Goal: Task Accomplishment & Management: Use online tool/utility

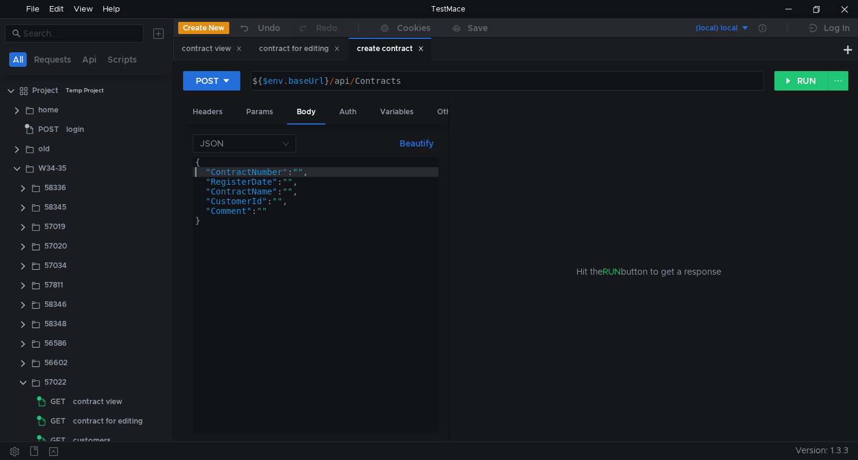
scroll to position [0, 10]
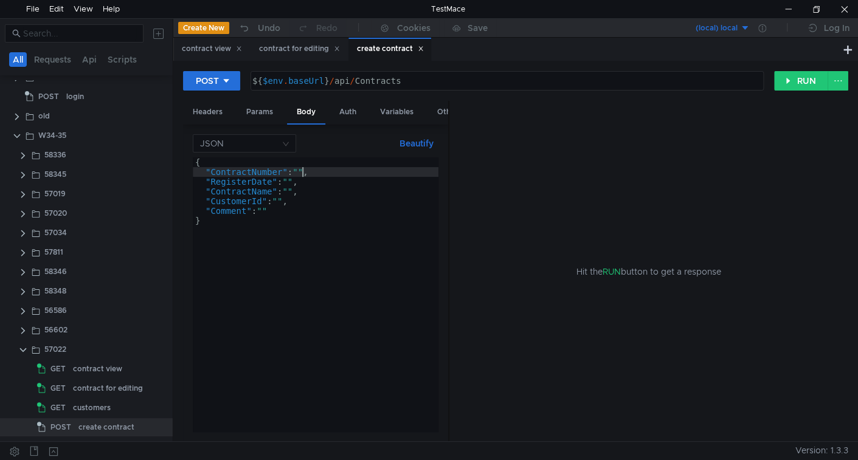
click at [303, 172] on div "{ "ContractNumber" : "" , "RegisterDate" : "" , "ContractName" : "" , "Customer…" at bounding box center [316, 305] width 246 height 294
type textarea ""RegisterDate": "","
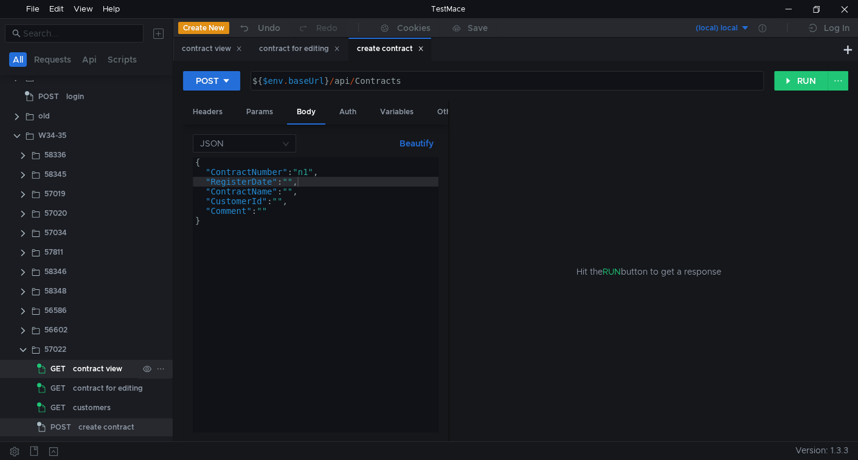
click at [104, 368] on div "contract view" at bounding box center [97, 369] width 49 height 18
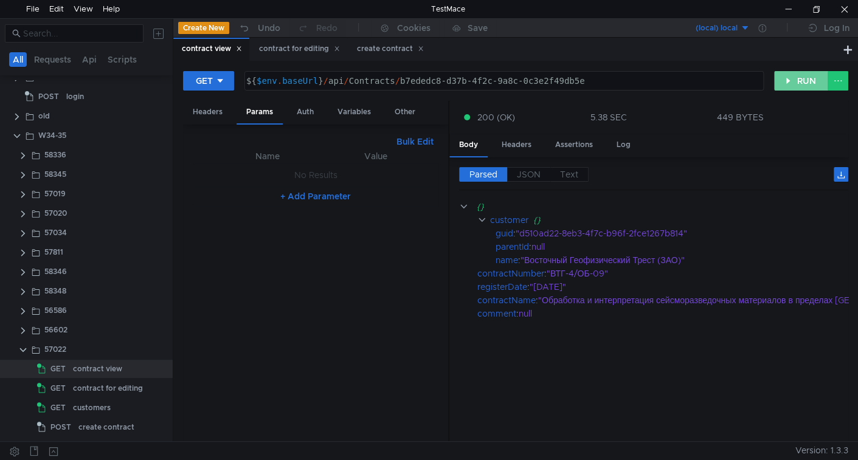
click at [793, 77] on button "RUN" at bounding box center [801, 80] width 54 height 19
click at [104, 392] on div "contract for editing" at bounding box center [108, 388] width 70 height 18
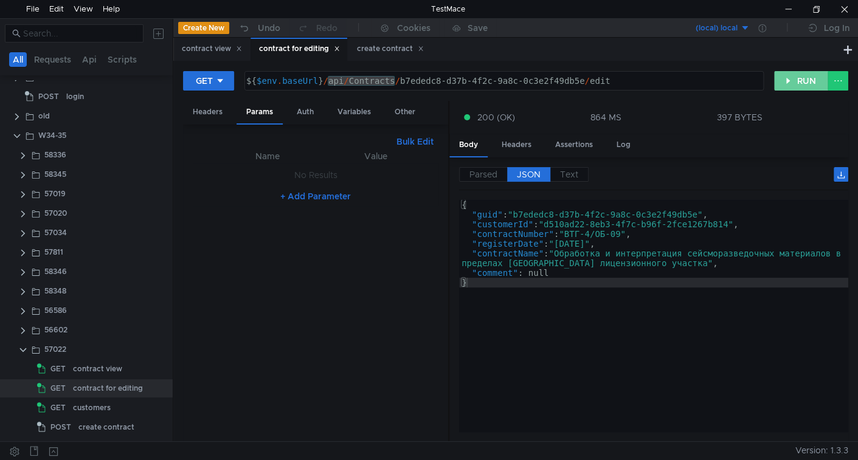
click at [789, 78] on button "RUN" at bounding box center [801, 80] width 54 height 19
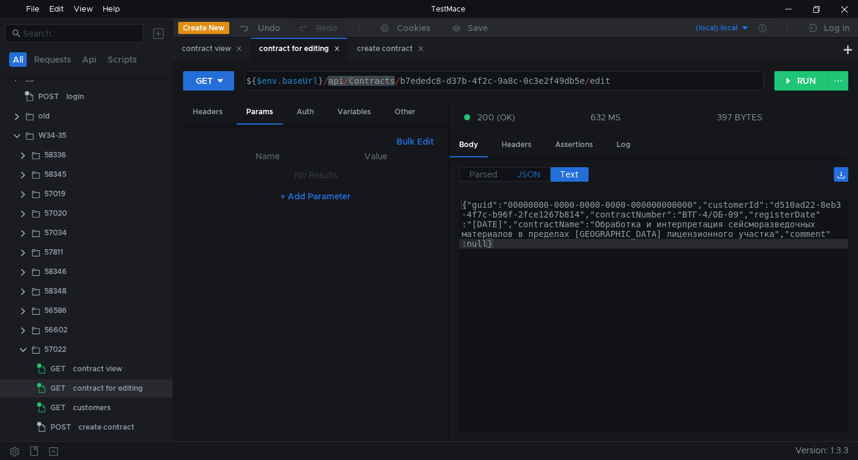
click at [532, 171] on span "JSON" at bounding box center [529, 174] width 24 height 11
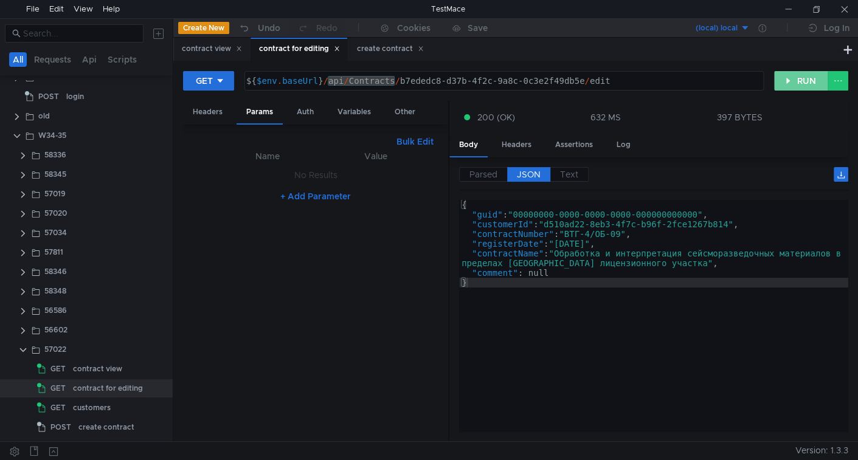
click at [794, 75] on button "RUN" at bounding box center [801, 80] width 54 height 19
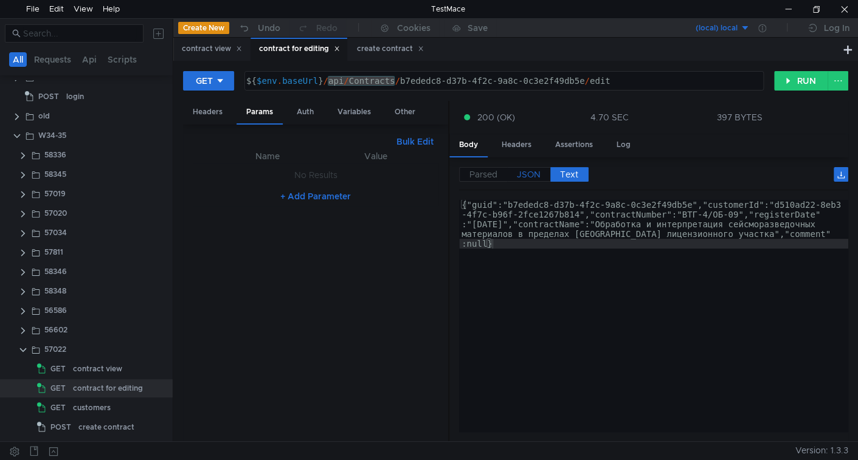
click at [530, 174] on span "JSON" at bounding box center [529, 174] width 24 height 11
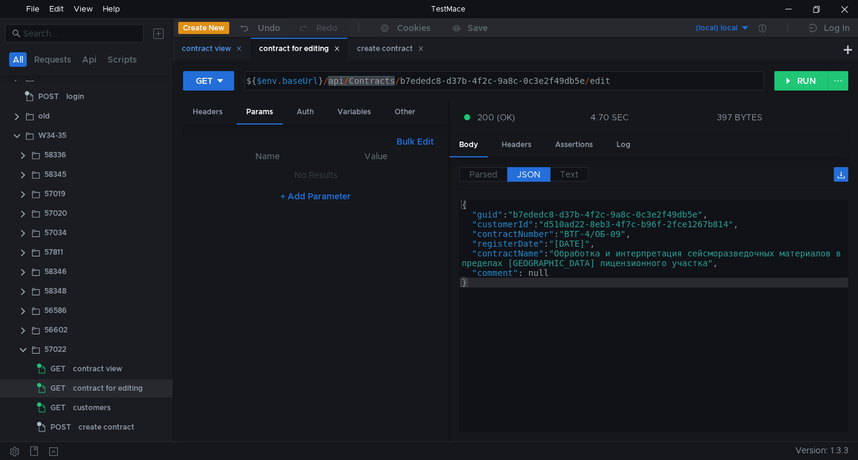
click at [220, 49] on div "contract view" at bounding box center [212, 49] width 60 height 13
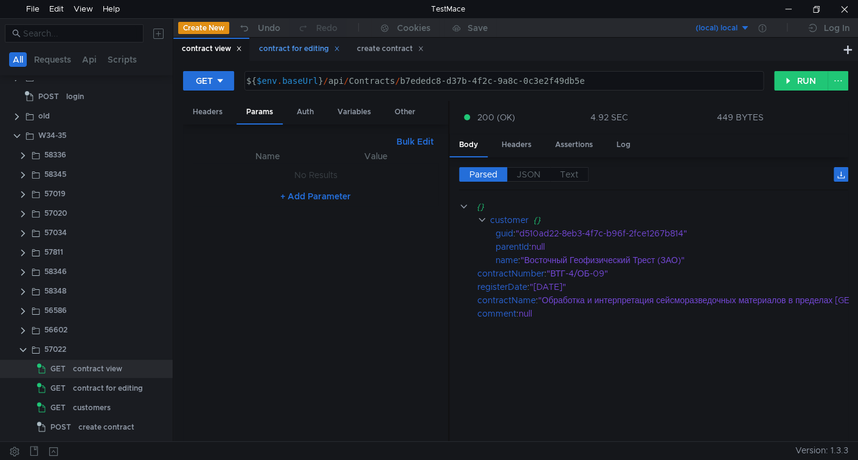
click at [266, 51] on div "contract for editing" at bounding box center [299, 49] width 81 height 13
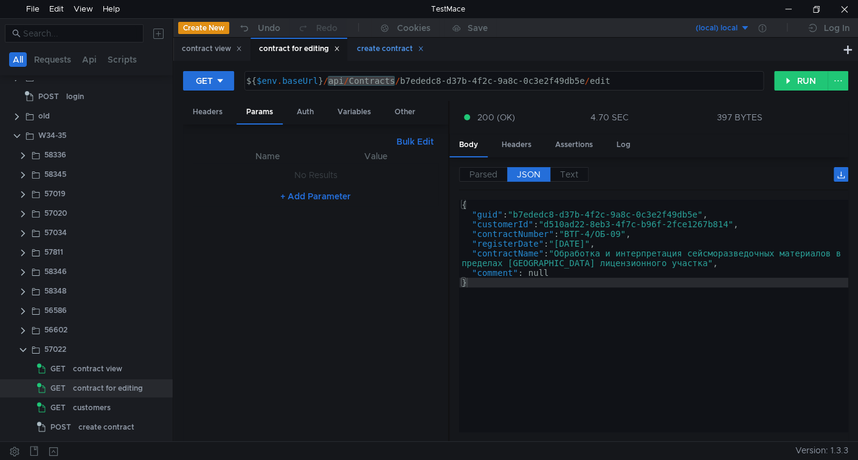
click at [378, 48] on div "create contract" at bounding box center [390, 49] width 67 height 13
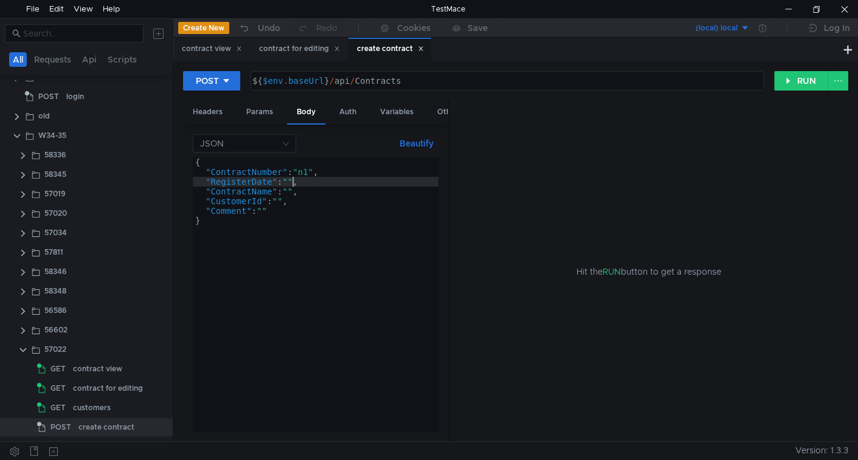
click at [292, 181] on div "{ "ContractNumber" : "n1" , "RegisterDate" : "" , "ContractName" : "" , "Custom…" at bounding box center [316, 305] width 246 height 294
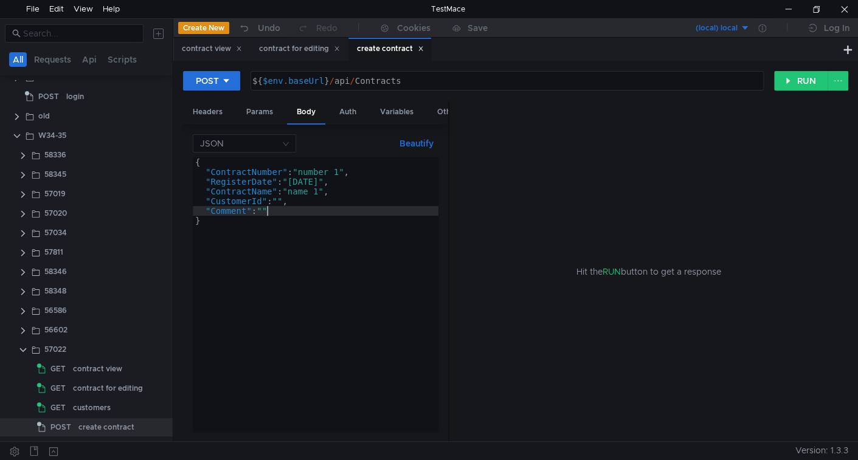
scroll to position [0, 4]
type textarea ""Comment": """
click at [102, 403] on div "customers" at bounding box center [92, 408] width 38 height 18
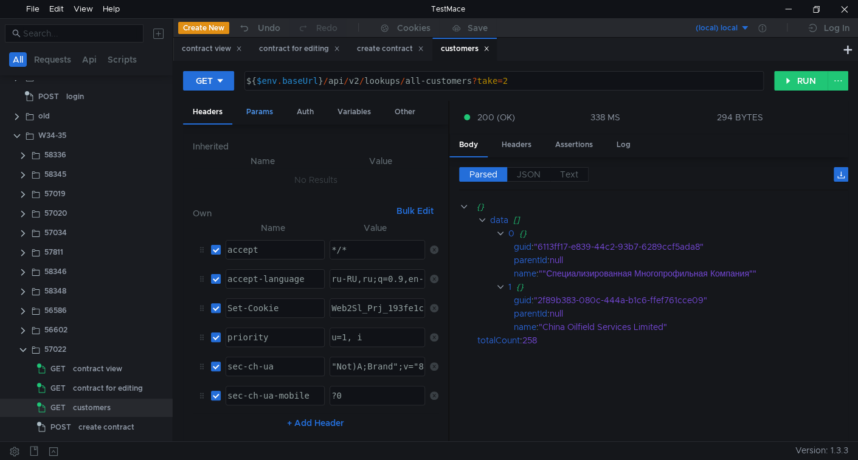
click at [268, 112] on div "Params" at bounding box center [260, 112] width 46 height 23
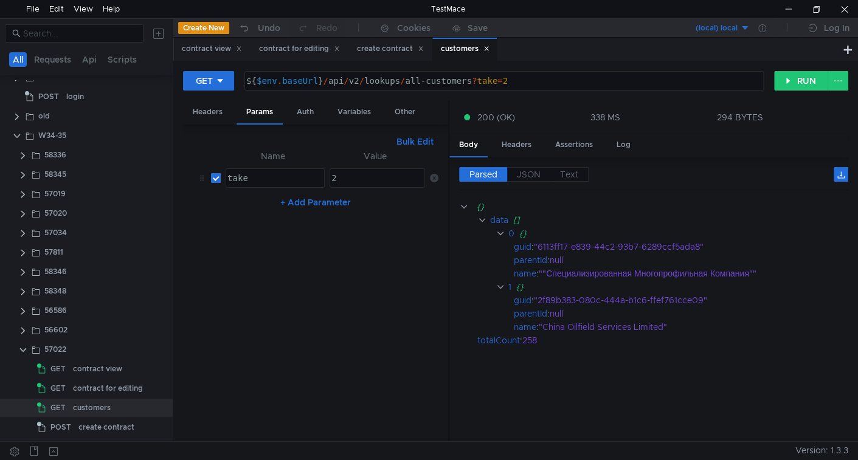
click at [215, 179] on input "checkbox" at bounding box center [216, 178] width 10 height 10
checkbox input "false"
click at [803, 83] on button "RUN" at bounding box center [801, 80] width 54 height 19
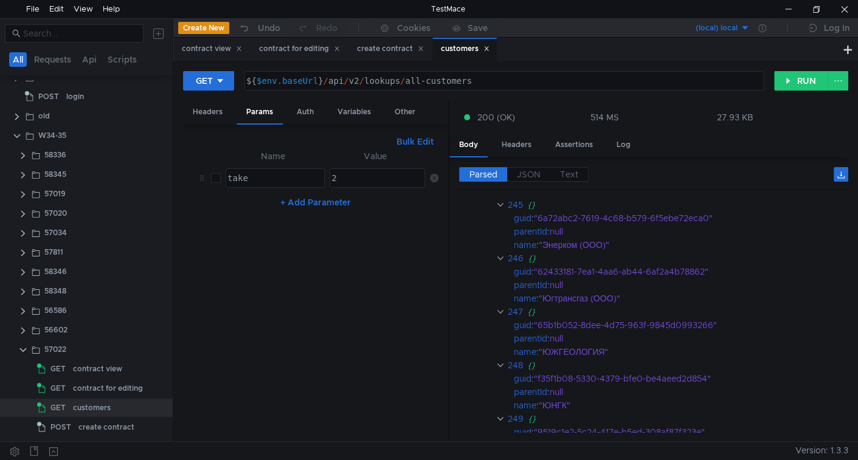
scroll to position [14448, 0]
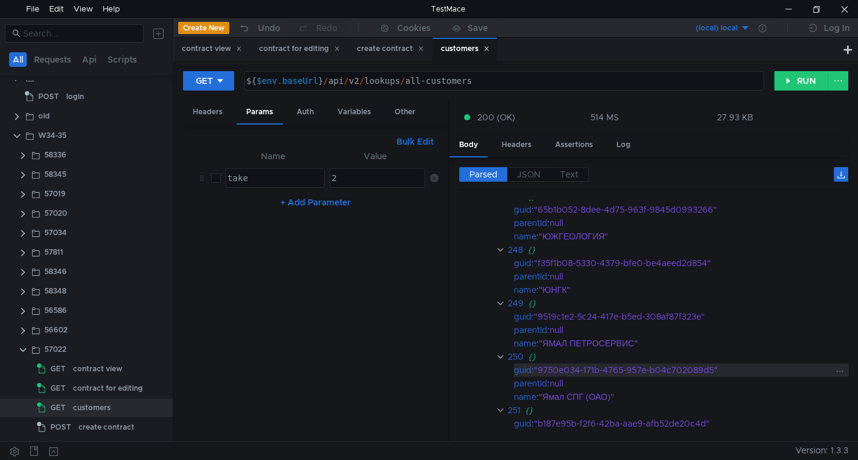
click at [556, 364] on div ""9750e034-171b-4765-957e-b04c702089d5"" at bounding box center [683, 370] width 298 height 13
drag, startPoint x: 556, startPoint y: 359, endPoint x: 661, endPoint y: 359, distance: 104.6
click at [661, 364] on div ""9750e034-171b-4765-957e-b04c702089d5"" at bounding box center [683, 370] width 298 height 13
copy div "9750e034-171b-4765-957e-b04c702089d5"
click at [490, 50] on icon at bounding box center [486, 49] width 6 height 6
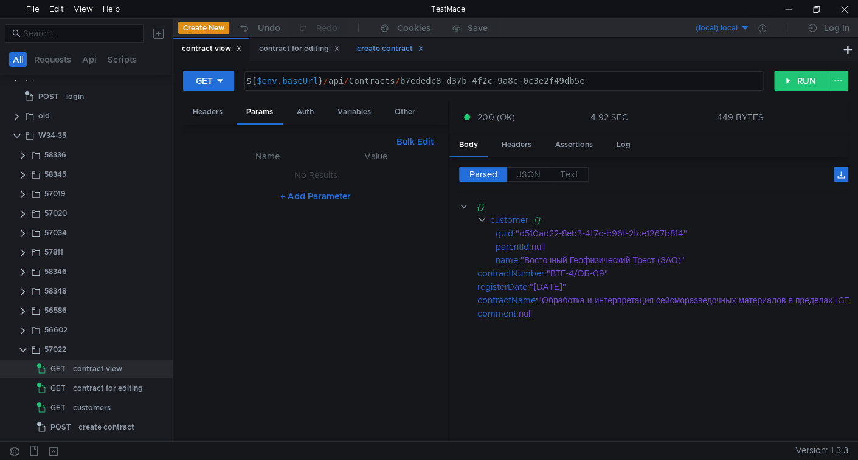
click at [375, 53] on div "create contract" at bounding box center [390, 49] width 67 height 13
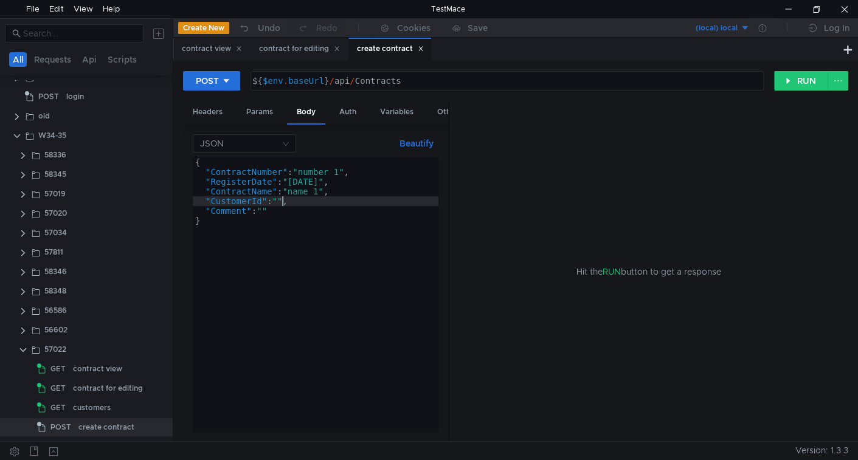
click at [280, 203] on div "{ "ContractNumber" : "number 1" , "RegisterDate" : "2022-02-02" , "ContractName…" at bounding box center [316, 305] width 246 height 294
paste textarea "9750e034-171b-4765-957e-b04c702089d5"
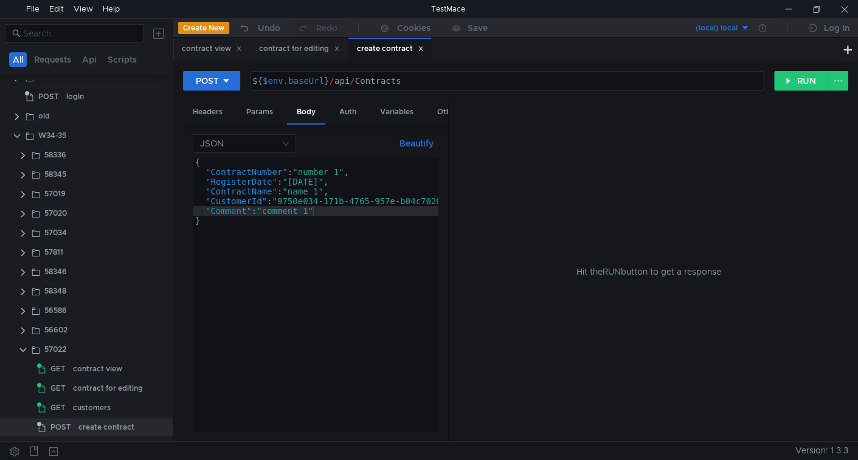
click at [365, 173] on div "{ "ContractNumber" : "number 1" , "RegisterDate" : "2022-02-02" , "ContractName…" at bounding box center [336, 302] width 286 height 289
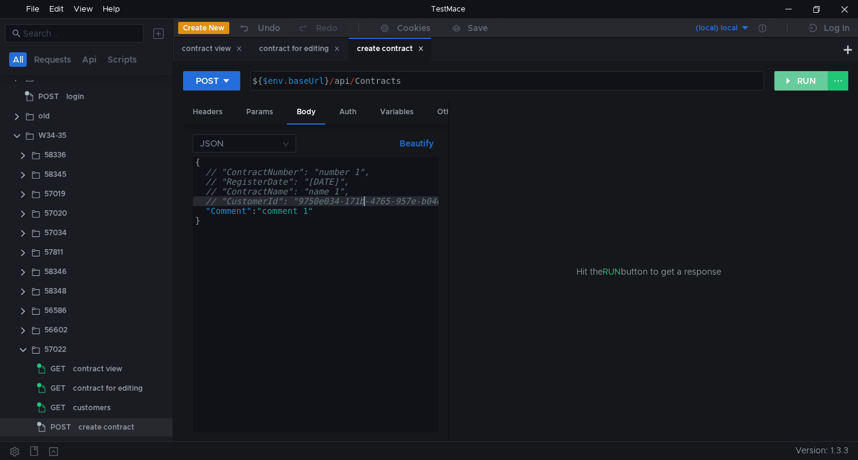
click at [798, 81] on button "RUN" at bounding box center [801, 80] width 54 height 19
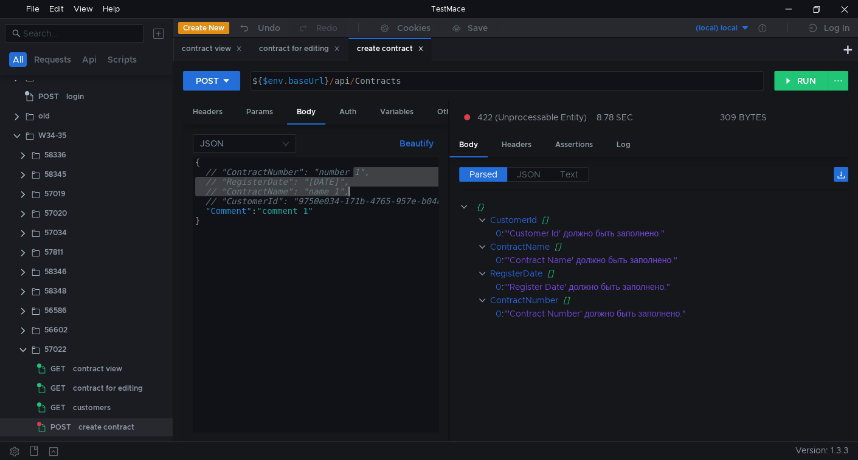
drag, startPoint x: 352, startPoint y: 175, endPoint x: 365, endPoint y: 196, distance: 24.6
click at [365, 196] on div "{ // "ContractNumber": "number 1", // "RegisterDate": "2022-02-02", // "Contrac…" at bounding box center [343, 302] width 301 height 289
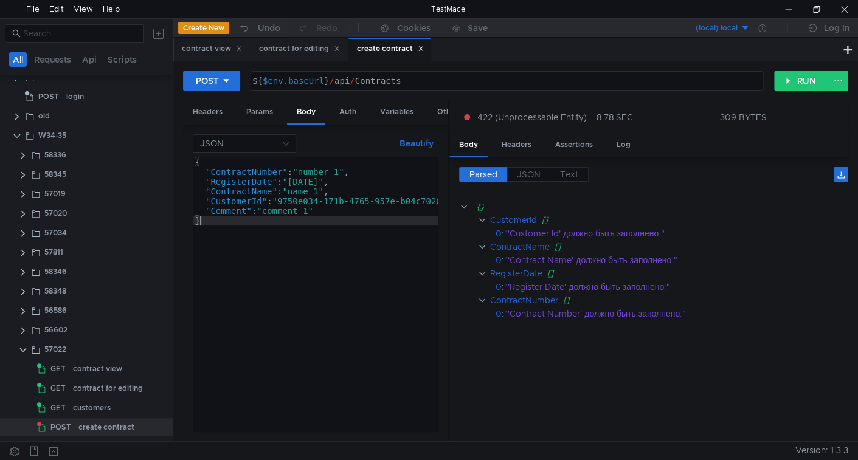
click at [339, 235] on div "{ "ContractNumber" : "number 1" , "RegisterDate" : "2022-02-02" , "ContractName…" at bounding box center [336, 302] width 286 height 289
type textarea "}"
click at [810, 78] on button "RUN" at bounding box center [801, 80] width 54 height 19
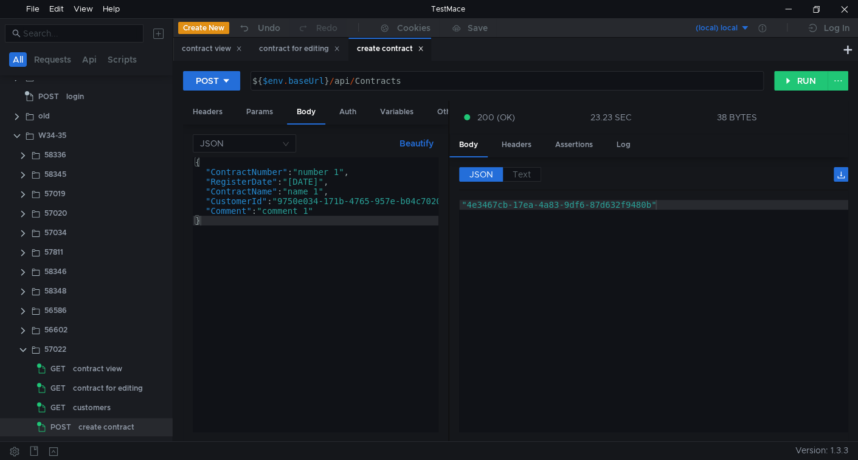
type textarea ""4e3467cb-17ea-4a83-9df6-87d632f9480b""
click at [475, 206] on div ""4e3467cb-17ea-4a83-9df6-87d632f9480b"" at bounding box center [653, 326] width 389 height 252
drag, startPoint x: 475, startPoint y: 206, endPoint x: 604, endPoint y: 207, distance: 129.5
click at [604, 207] on div ""4e3467cb-17ea-4a83-9df6-87d632f9480b"" at bounding box center [653, 326] width 389 height 252
click at [487, 206] on div ""4e3467cb-17ea-4a83-9df6-87d632f9480b"" at bounding box center [653, 316] width 389 height 232
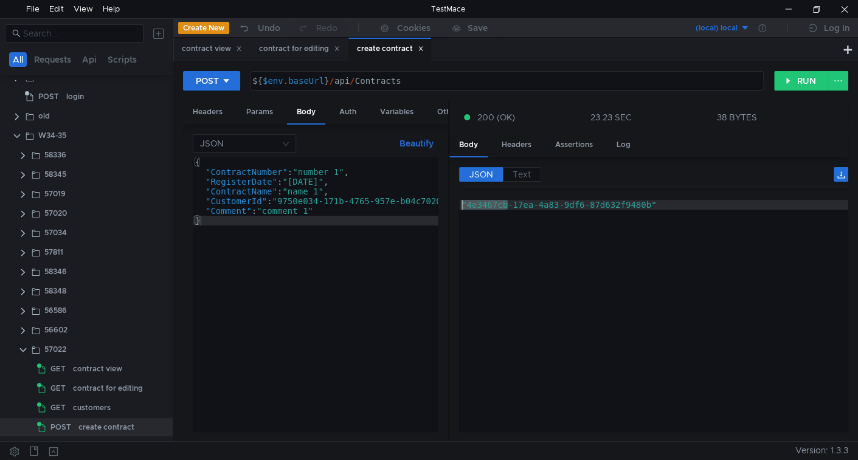
drag, startPoint x: 487, startPoint y: 206, endPoint x: 615, endPoint y: 199, distance: 128.5
click at [615, 200] on div ""4e3467cb-17ea-4a83-9df6-87d632f9480b"" at bounding box center [653, 326] width 389 height 252
click at [653, 201] on div ""4e3467cb-17ea-4a83-9df6-87d632f9480b"" at bounding box center [653, 326] width 389 height 252
click at [486, 205] on div ""4e3467cb-17ea-4a83-9df6-87d632f9480b"" at bounding box center [653, 326] width 389 height 252
drag, startPoint x: 486, startPoint y: 205, endPoint x: 633, endPoint y: 208, distance: 147.2
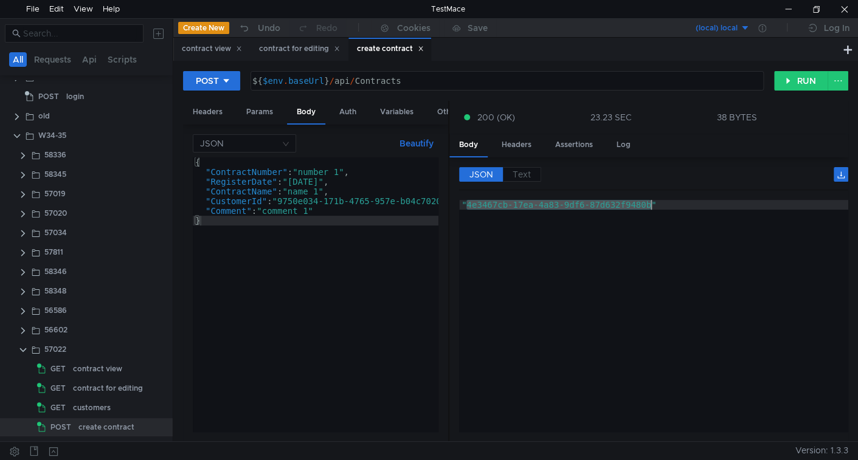
click at [633, 208] on div ""4e3467cb-17ea-4a83-9df6-87d632f9480b"" at bounding box center [653, 326] width 389 height 252
drag, startPoint x: 94, startPoint y: 373, endPoint x: 112, endPoint y: 365, distance: 20.1
click at [94, 373] on div "contract view" at bounding box center [97, 369] width 49 height 18
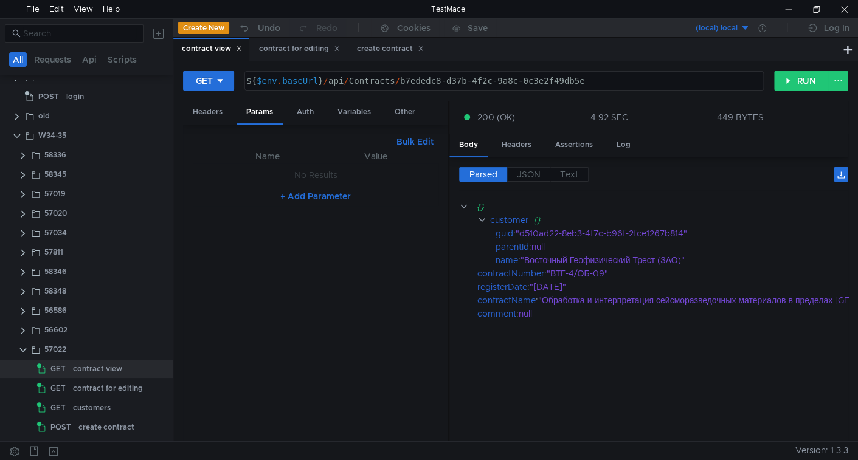
click at [424, 77] on div "${ $env . baseUrl } / api / Contracts / b7ededc8-d37b-4f2c-9a8c-0c3e2f49db5e" at bounding box center [503, 90] width 518 height 29
drag, startPoint x: 424, startPoint y: 77, endPoint x: 538, endPoint y: 77, distance: 114.3
click at [538, 77] on div "${ $env . baseUrl } / api / Contracts / b7ededc8-d37b-4f2c-9a8c-0c3e2f49db5e" at bounding box center [503, 90] width 518 height 29
paste textarea "4e3467cb-17ea-4a83-9df6-87d632f9480b"
type textarea "${$env.baseUrl}/api/Contracts/4e3467cb-17ea-4a83-9df6-87d632f9480b"
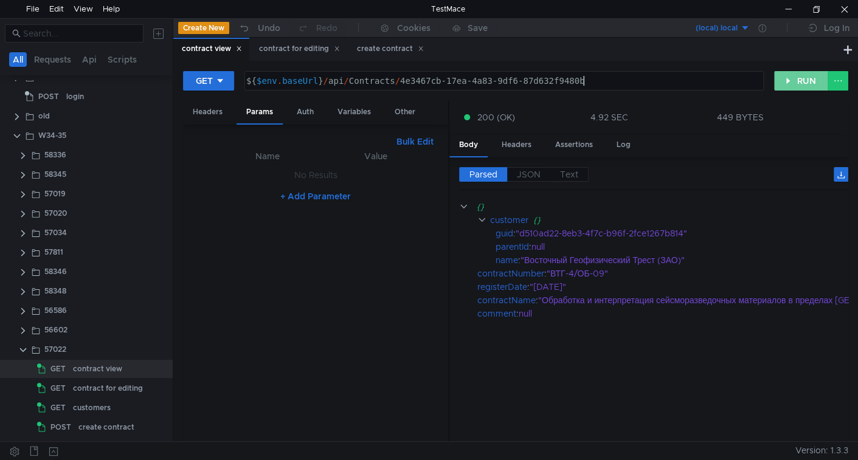
click at [794, 80] on button "RUN" at bounding box center [801, 80] width 54 height 19
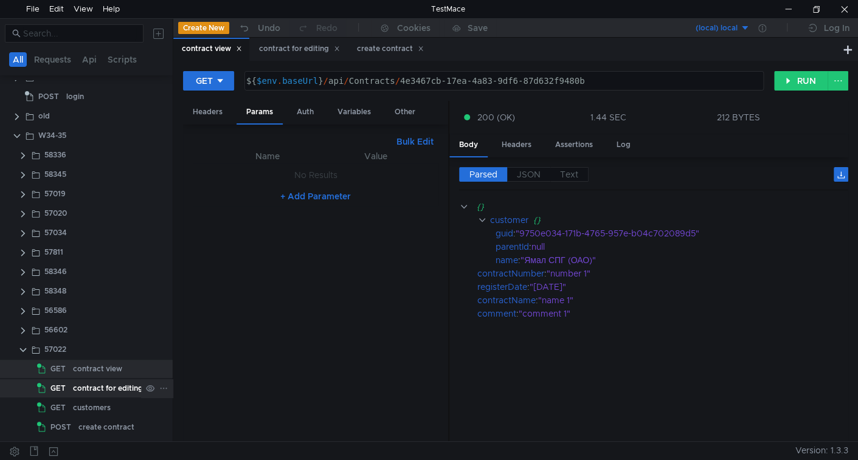
click at [94, 390] on div "contract for editing" at bounding box center [108, 388] width 70 height 18
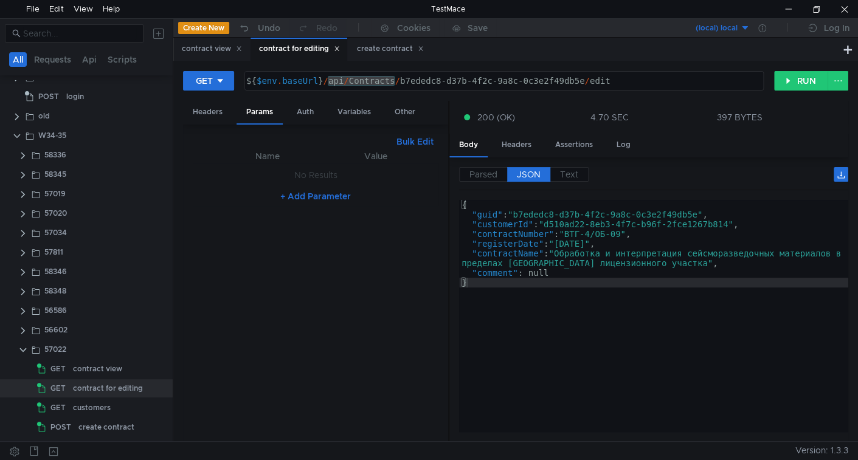
click at [409, 83] on div "${ $env . baseUrl } / api / Contracts / b7ededc8-d37b-4f2c-9a8c-0c3e2f49db5e / …" at bounding box center [503, 90] width 518 height 29
drag, startPoint x: 409, startPoint y: 83, endPoint x: 542, endPoint y: 86, distance: 133.2
click at [542, 86] on div "${ $env . baseUrl } / api / Contracts / b7ededc8-d37b-4f2c-9a8c-0c3e2f49db5e / …" at bounding box center [503, 90] width 518 height 29
paste textarea "4e3467cb-17ea-4a83-9df6-87d632f9480b"
type textarea "${$env.baseUrl}/api/Contracts/4e3467cb-17ea-4a83-9df6-87d632f9480b/edit"
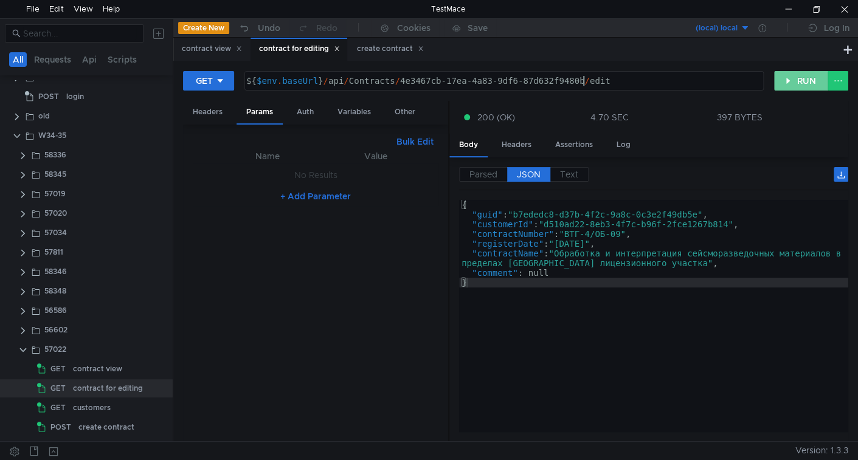
click at [797, 80] on button "RUN" at bounding box center [801, 80] width 54 height 19
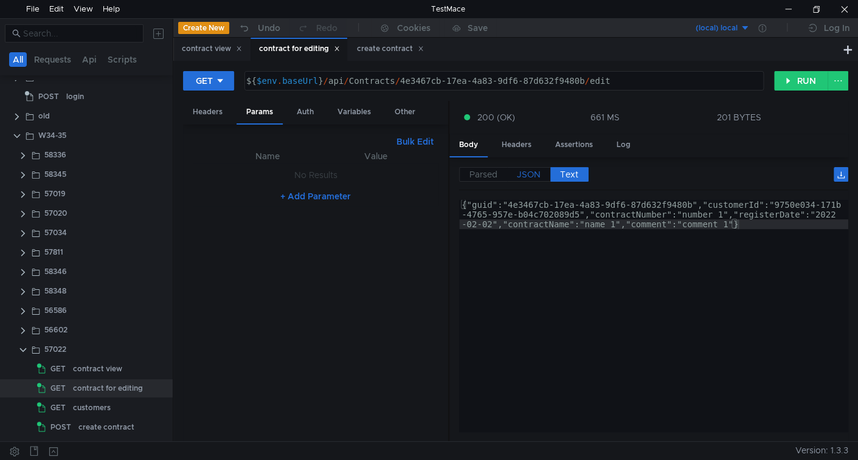
click at [516, 172] on label "JSON" at bounding box center [528, 174] width 43 height 15
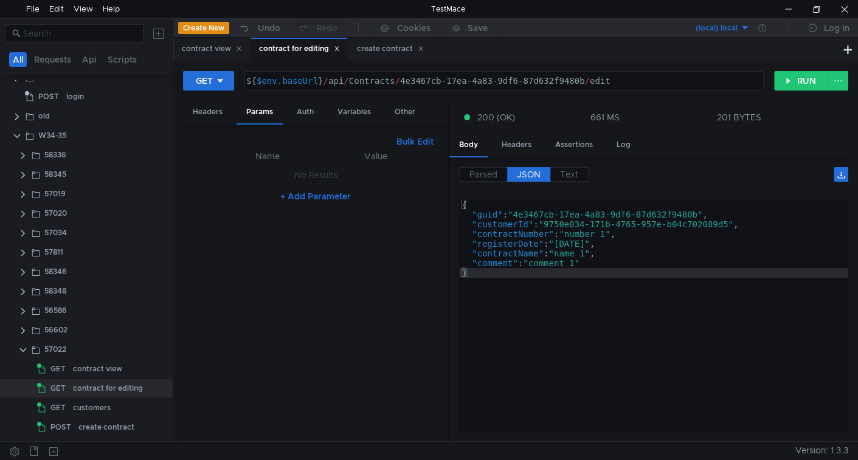
click at [757, 224] on div "{ "guid" : "4e3467cb-17ea-4a83-9df6-87d632f9480b" , "customerId" : "9750e034-17…" at bounding box center [653, 326] width 389 height 252
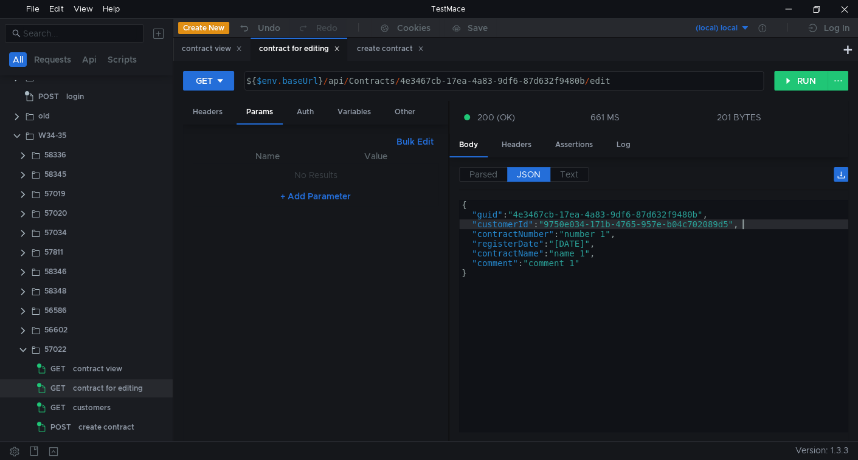
click at [594, 259] on div "{ "guid" : "4e3467cb-17ea-4a83-9df6-87d632f9480b" , "customerId" : "9750e034-17…" at bounding box center [653, 326] width 389 height 252
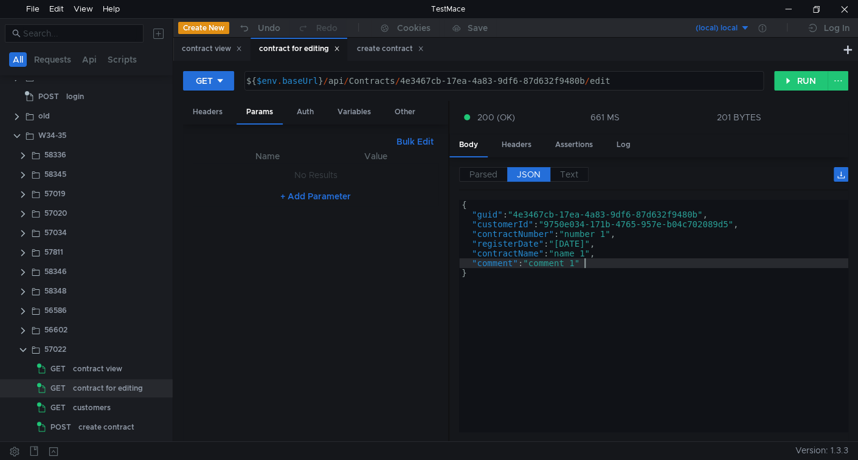
click at [604, 253] on div "{ "guid" : "4e3467cb-17ea-4a83-9df6-87d632f9480b" , "customerId" : "9750e034-17…" at bounding box center [653, 326] width 389 height 252
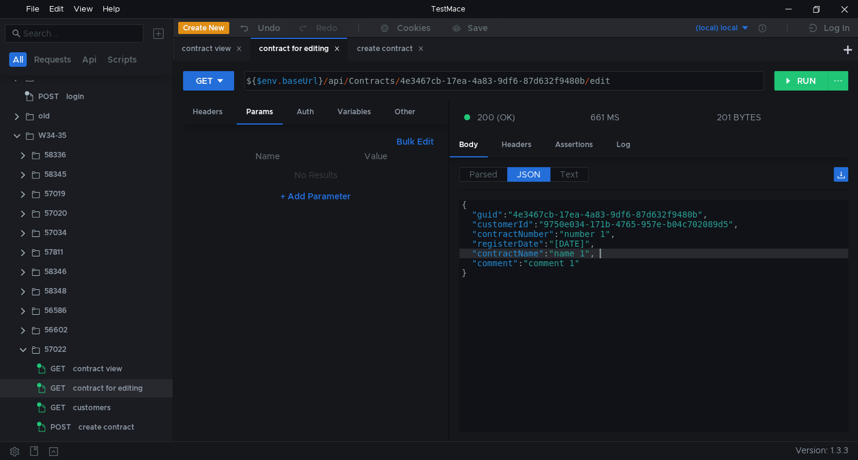
click at [635, 235] on div "{ "guid" : "4e3467cb-17ea-4a83-9df6-87d632f9480b" , "customerId" : "9750e034-17…" at bounding box center [653, 326] width 389 height 252
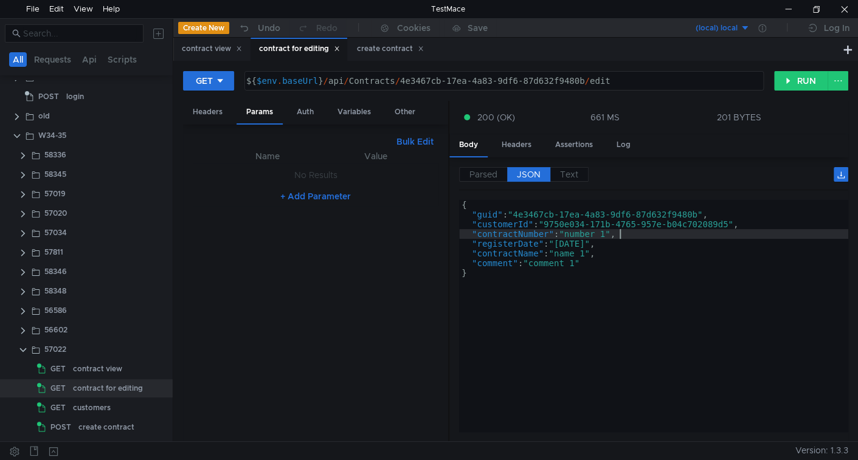
click at [626, 246] on div "{ "guid" : "4e3467cb-17ea-4a83-9df6-87d632f9480b" , "customerId" : "9750e034-17…" at bounding box center [653, 326] width 389 height 252
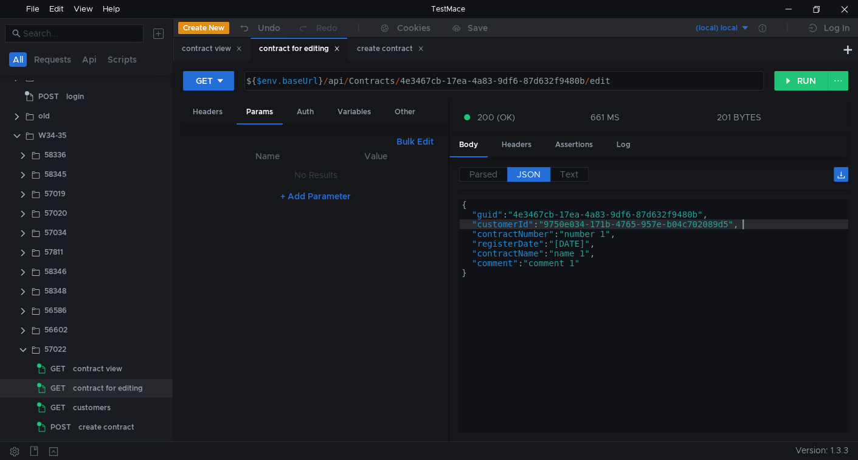
click at [754, 220] on div "{ "guid" : "4e3467cb-17ea-4a83-9df6-87d632f9480b" , "customerId" : "9750e034-17…" at bounding box center [653, 326] width 389 height 252
type textarea ""customerId": "9750e034-171b-4765-957e-b04c702089d5","
click at [89, 407] on div "customers" at bounding box center [92, 408] width 38 height 18
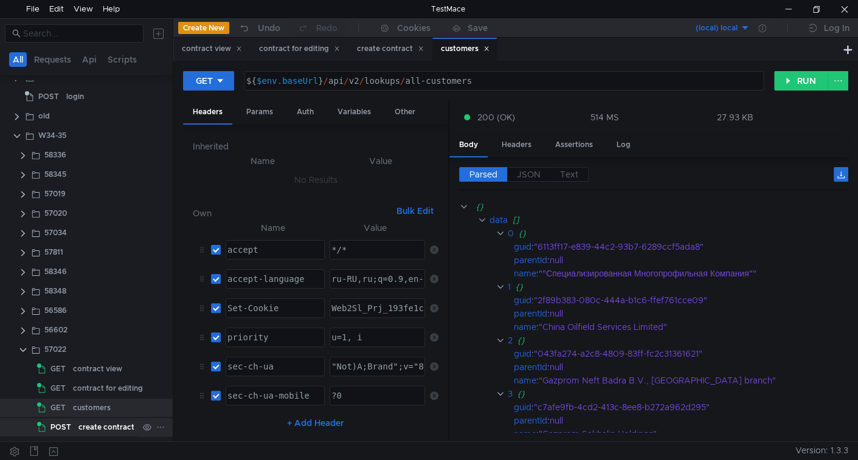
click at [109, 421] on div "create contract" at bounding box center [106, 427] width 56 height 18
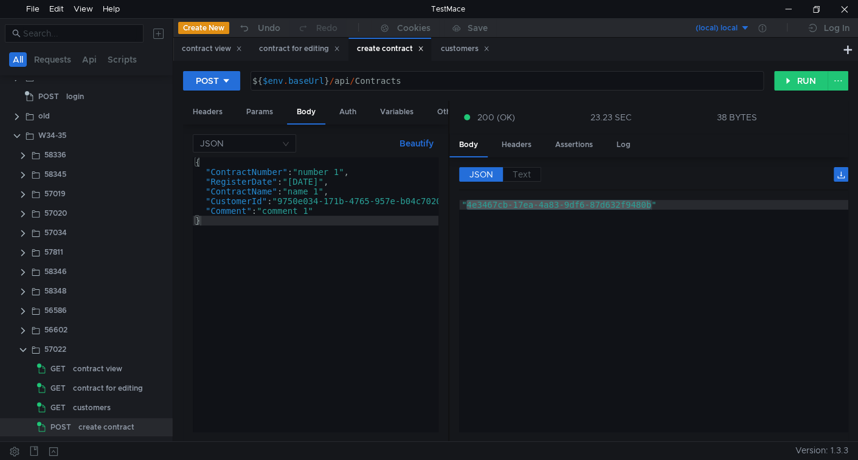
click at [375, 248] on div "{ "ContractNumber" : "number 1" , "RegisterDate" : "2022-02-02" , "ContractName…" at bounding box center [336, 302] width 286 height 289
click at [592, 227] on div ""4e3467cb-17ea-4a83-9df6-87d632f9480b"" at bounding box center [653, 326] width 389 height 252
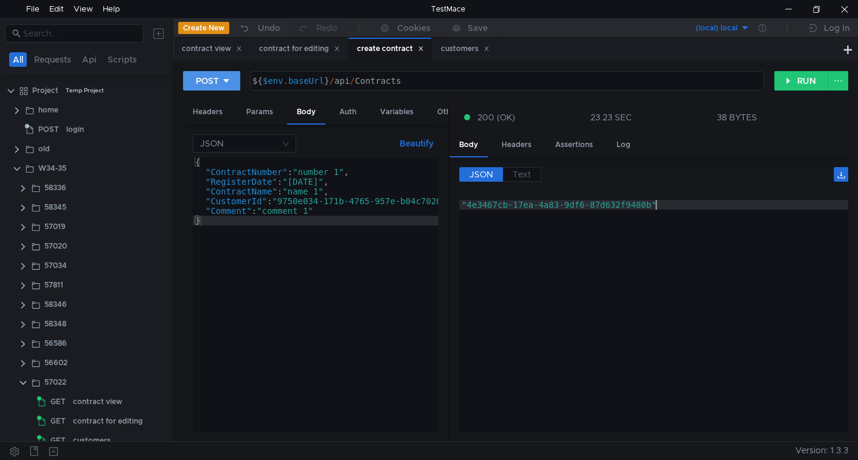
scroll to position [33, 0]
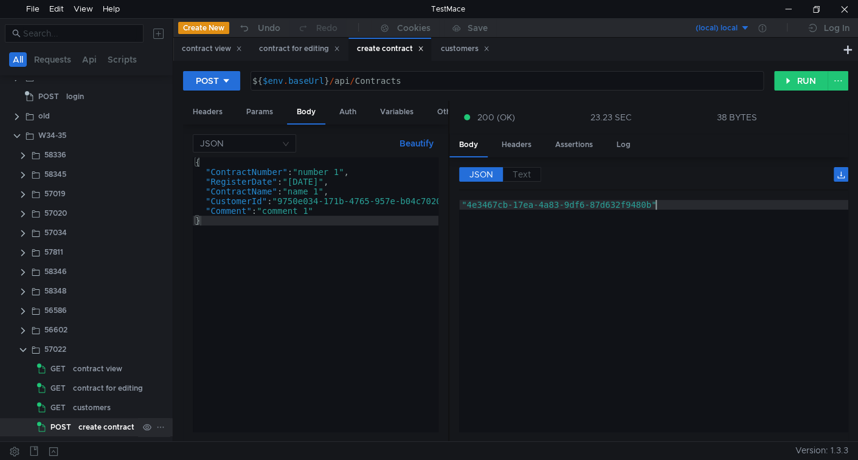
click at [125, 429] on div "create contract" at bounding box center [106, 427] width 56 height 18
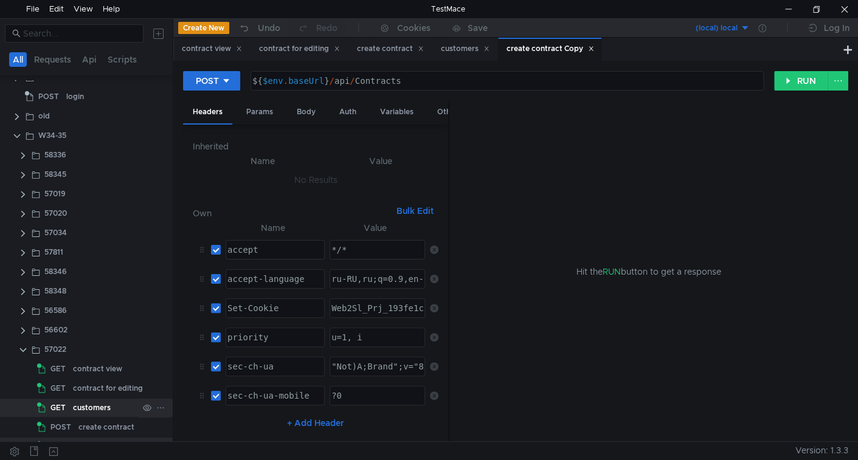
scroll to position [52, 0]
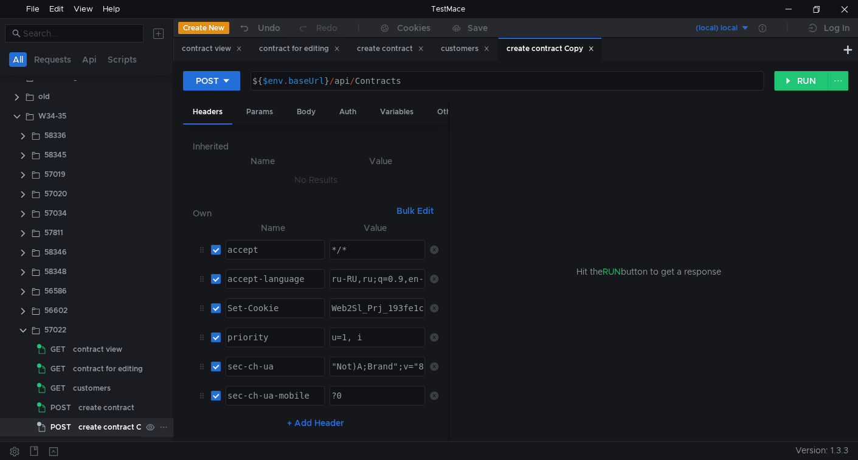
click at [89, 424] on div "create contract Copy" at bounding box center [116, 427] width 77 height 18
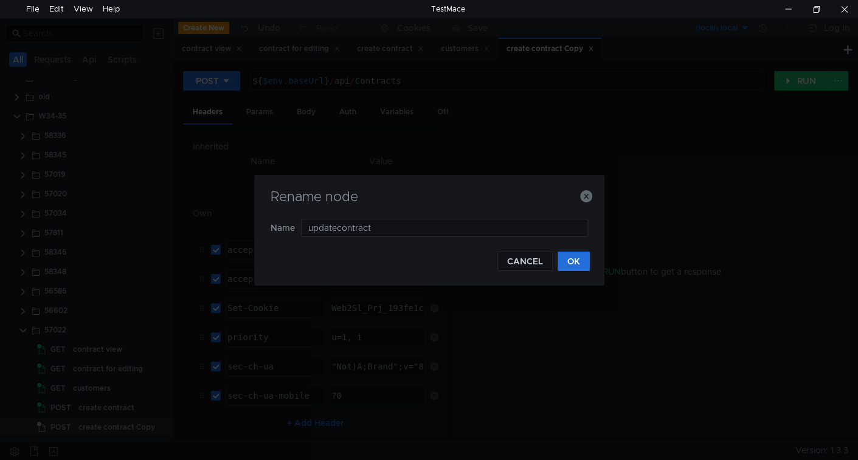
type input "update contract"
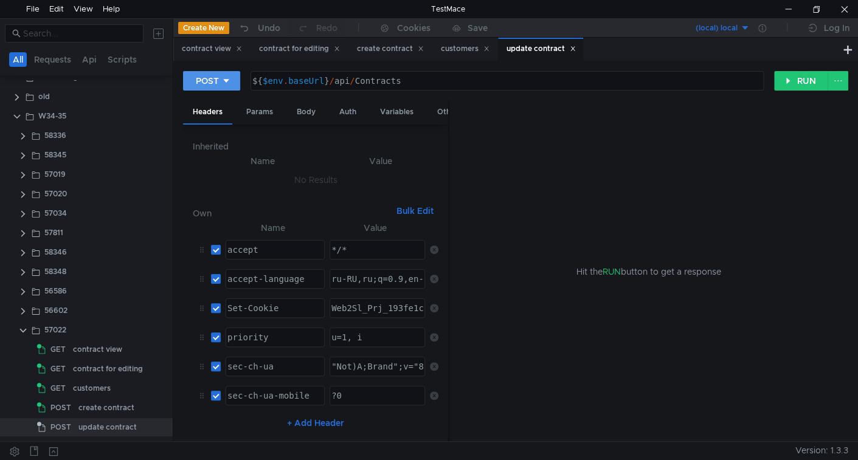
click at [236, 87] on button "POST" at bounding box center [211, 80] width 57 height 19
click at [211, 142] on li "PUT" at bounding box center [211, 145] width 57 height 19
click at [302, 108] on div "Body" at bounding box center [306, 112] width 38 height 23
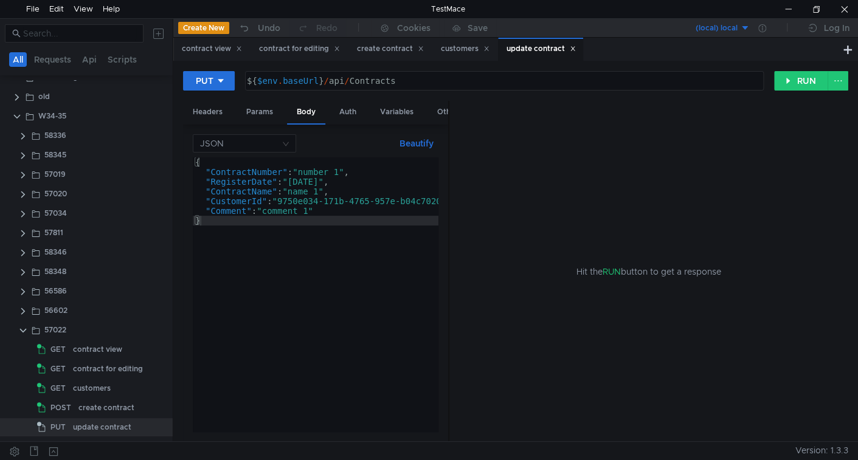
click at [389, 183] on div "{ "ContractNumber" : "number 1" , "RegisterDate" : "2022-02-02" , "ContractName…" at bounding box center [336, 305] width 286 height 294
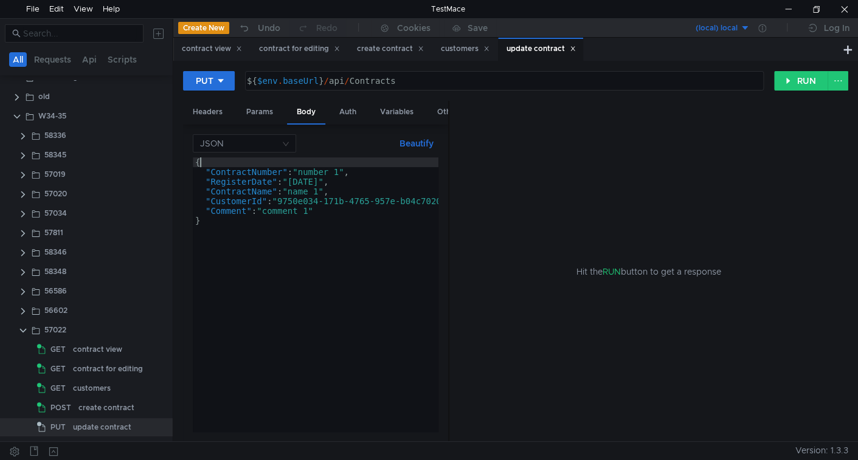
click at [280, 159] on div "{ "ContractNumber" : "number 1" , "RegisterDate" : "2022-02-02" , "ContractName…" at bounding box center [336, 305] width 286 height 294
type textarea "{"
click at [409, 84] on div "${ $env . baseUrl } / api / Contracts" at bounding box center [503, 90] width 518 height 29
type textarea "${$env.baseUrl}/api/Contracts/"
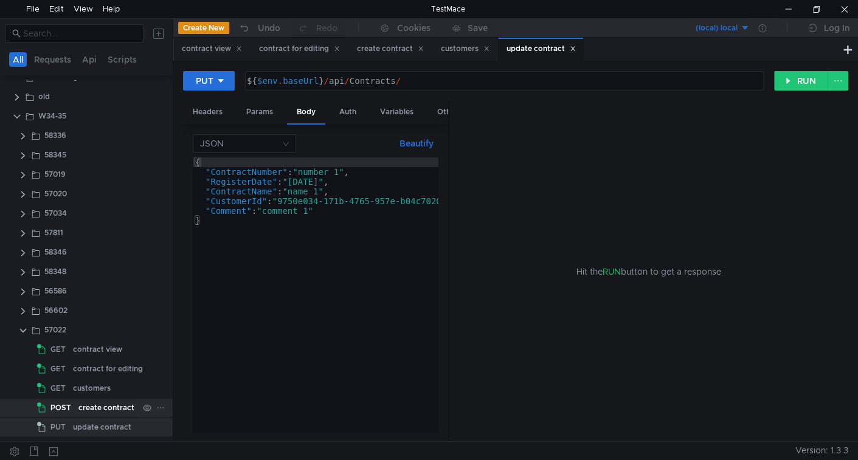
click at [87, 414] on div "create contract" at bounding box center [106, 408] width 56 height 18
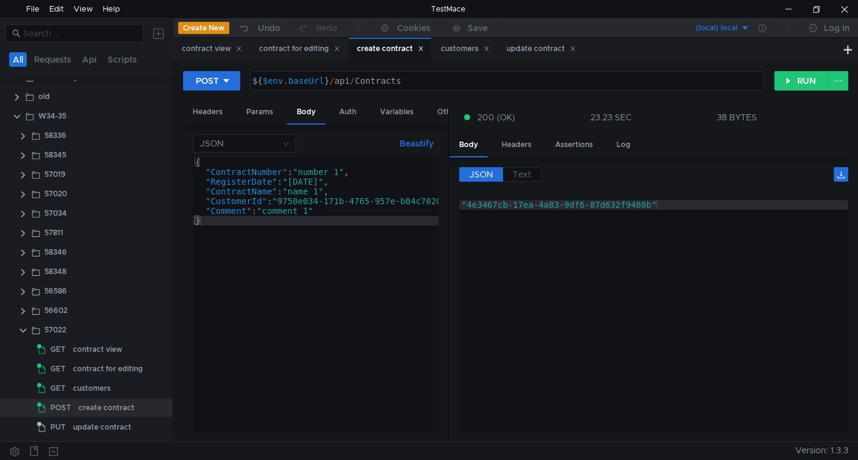
click at [494, 200] on div ""4e3467cb-17ea-4a83-9df6-87d632f9480b"" at bounding box center [653, 326] width 389 height 252
drag, startPoint x: 494, startPoint y: 199, endPoint x: 552, endPoint y: 204, distance: 58.0
click at [552, 204] on div ""4e3467cb-17ea-4a83-9df6-87d632f9480b"" at bounding box center [653, 326] width 389 height 252
click at [515, 209] on div ""4e3467cb-17ea-4a83-9df6-87d632f9480b"" at bounding box center [653, 326] width 389 height 252
click at [487, 205] on div ""4e3467cb-17ea-4a83-9df6-87d632f9480b"" at bounding box center [653, 326] width 389 height 252
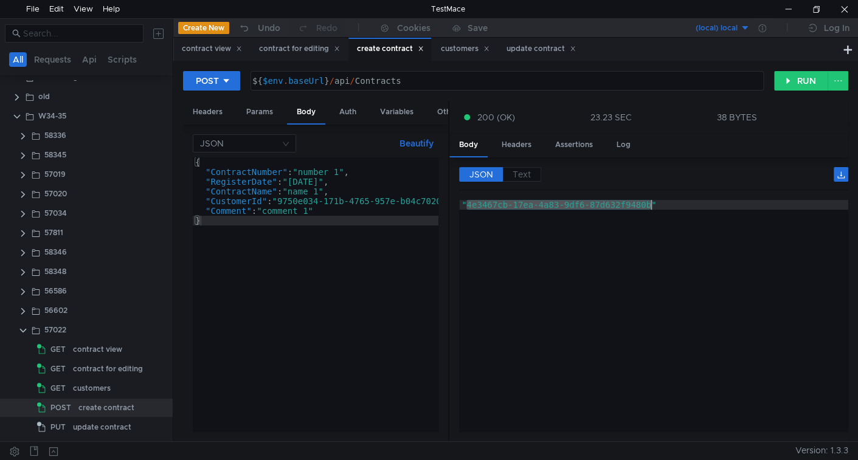
drag, startPoint x: 487, startPoint y: 205, endPoint x: 603, endPoint y: 206, distance: 116.2
click at [603, 206] on div ""4e3467cb-17ea-4a83-9df6-87d632f9480b"" at bounding box center [653, 326] width 389 height 252
click at [523, 48] on div "update contract" at bounding box center [541, 49] width 69 height 13
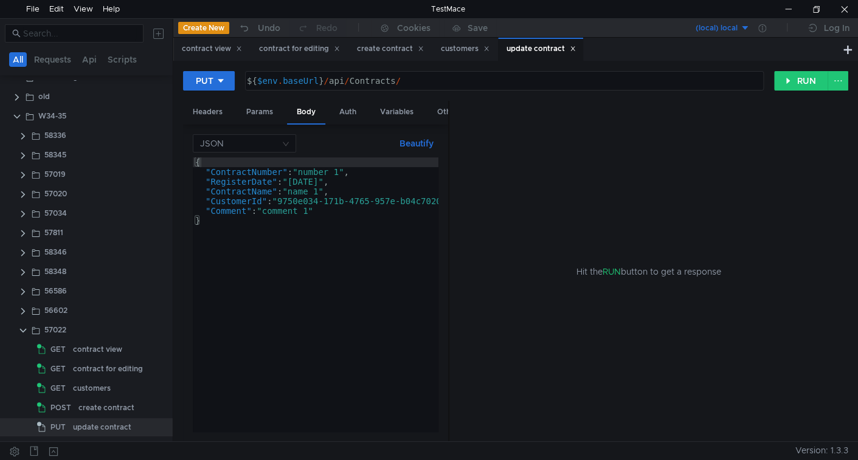
click at [271, 162] on div "{ "ContractNumber" : "number 1" , "RegisterDate" : "2022-02-02" , "ContractName…" at bounding box center [336, 305] width 286 height 294
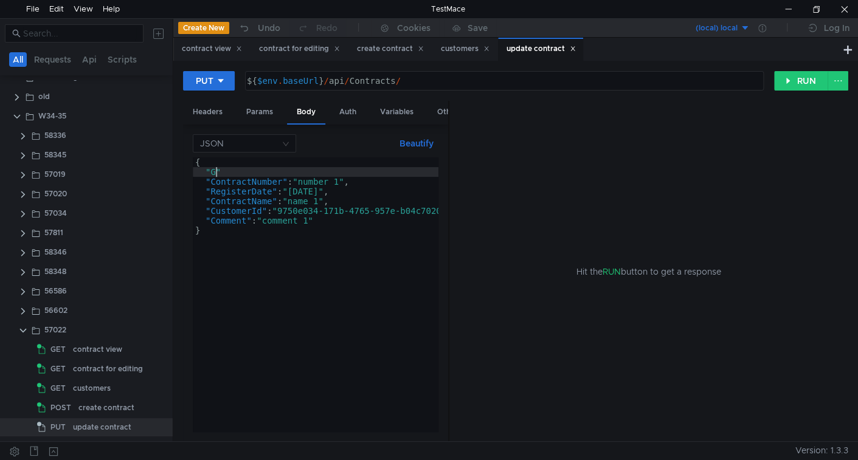
scroll to position [0, 1]
type textarea ""Guid""
type textarea "{"
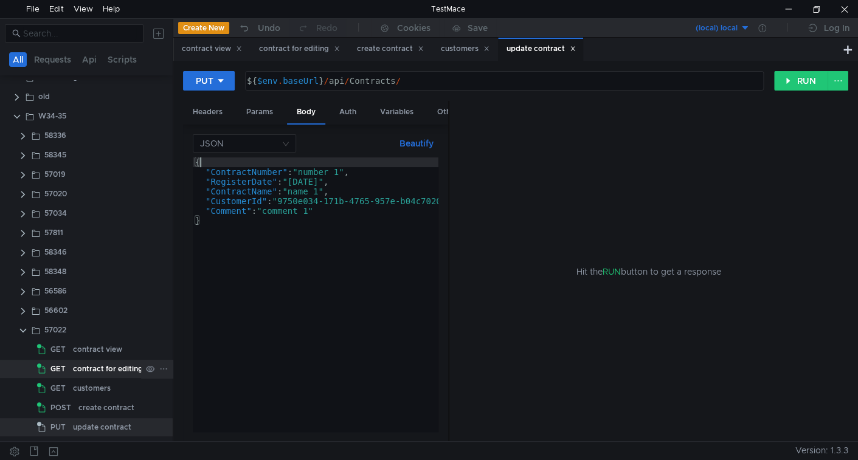
click at [104, 365] on div "contract for editing" at bounding box center [108, 369] width 70 height 18
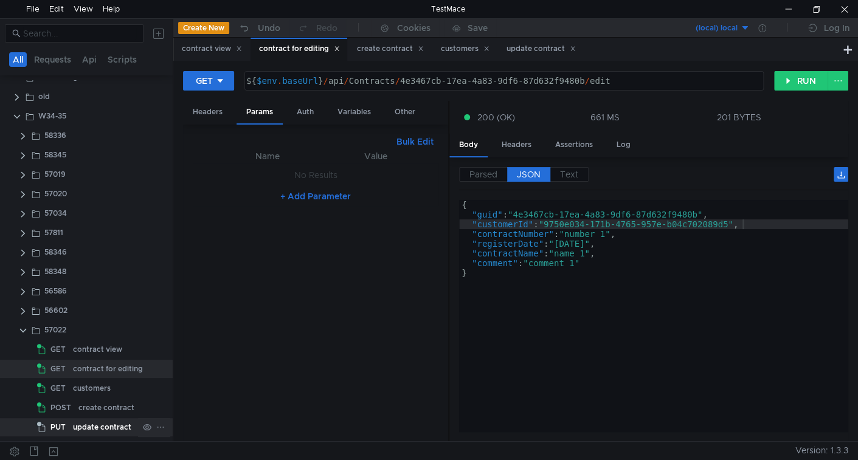
click at [94, 426] on div "update contract" at bounding box center [102, 427] width 58 height 18
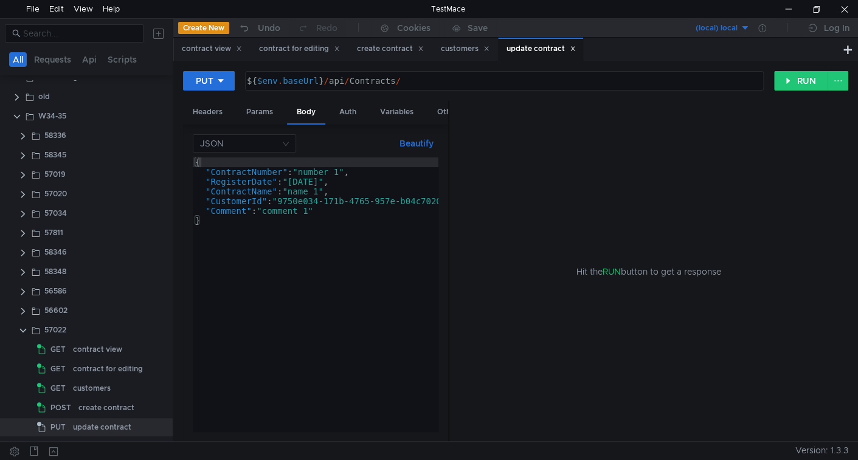
click at [410, 80] on div "${ $env . baseUrl } / api / Contracts /" at bounding box center [503, 90] width 518 height 29
paste textarea "4e3467cb-17ea-4a83-9df6-87d632f9480b"
type textarea "${$env.baseUrl}/api/Contracts/4e3467cb-17ea-4a83-9df6-87d632f9480b"
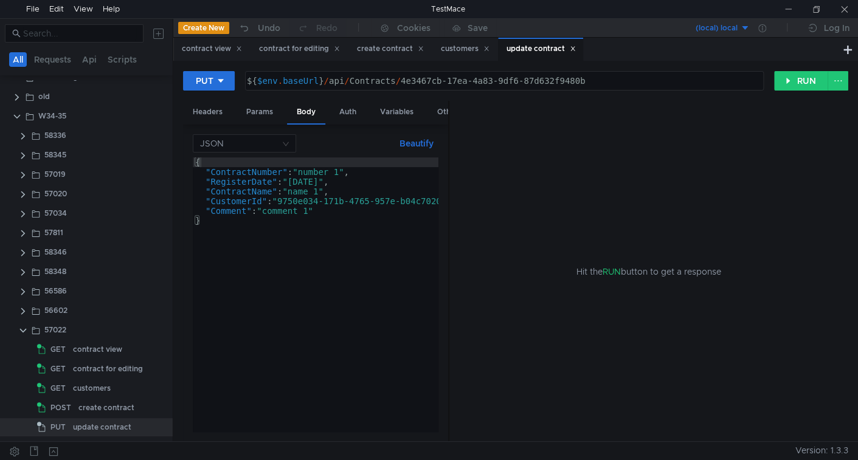
click at [342, 176] on div "{ "ContractNumber" : "number 1" , "RegisterDate" : "2022-02-02" , "ContractName…" at bounding box center [336, 302] width 286 height 289
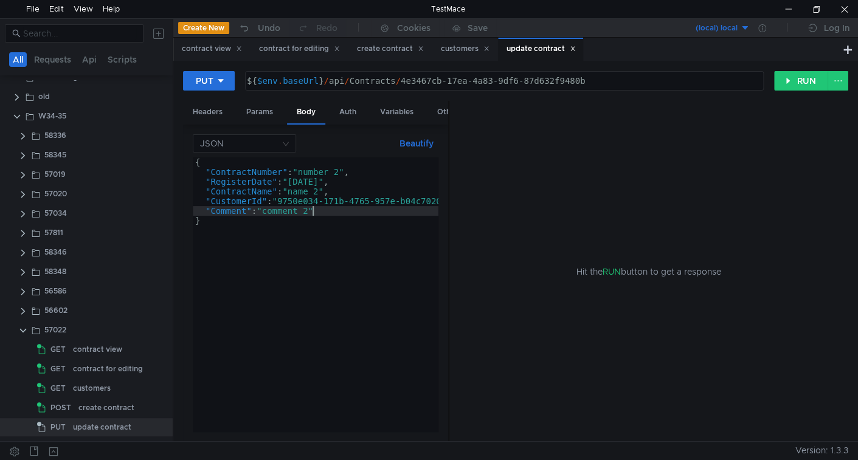
scroll to position [0, 8]
type textarea ""Comment": "comment 2""
click at [95, 386] on div "customers" at bounding box center [92, 388] width 38 height 18
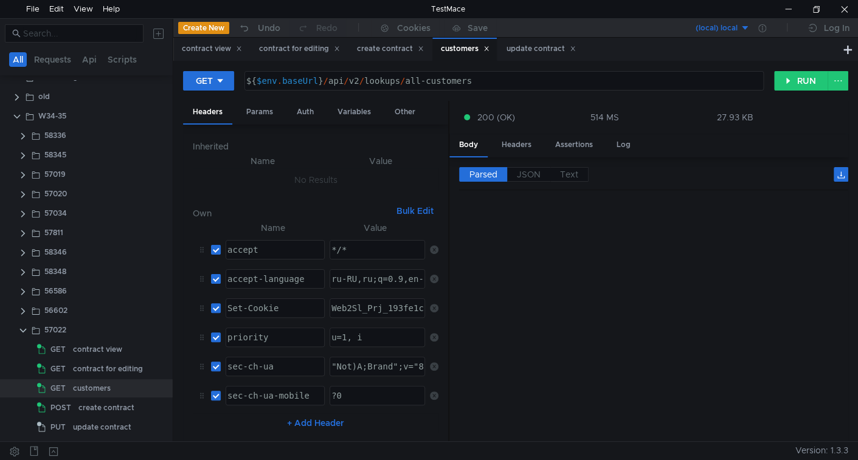
scroll to position [13427, 0]
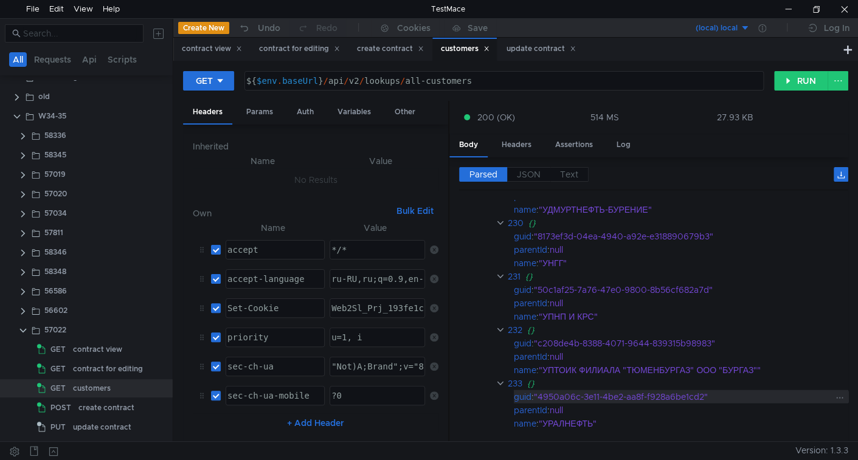
click at [558, 390] on div ""4950a06c-3e11-4be2-aa8f-f928a6be1cd2"" at bounding box center [683, 396] width 298 height 13
drag, startPoint x: 558, startPoint y: 386, endPoint x: 663, endPoint y: 386, distance: 105.8
click at [663, 390] on div ""4950a06c-3e11-4be2-aa8f-f928a6be1cd2"" at bounding box center [683, 396] width 298 height 13
copy div "4950a06c-3e11-4be2-aa8f-f928a6be1cd2"
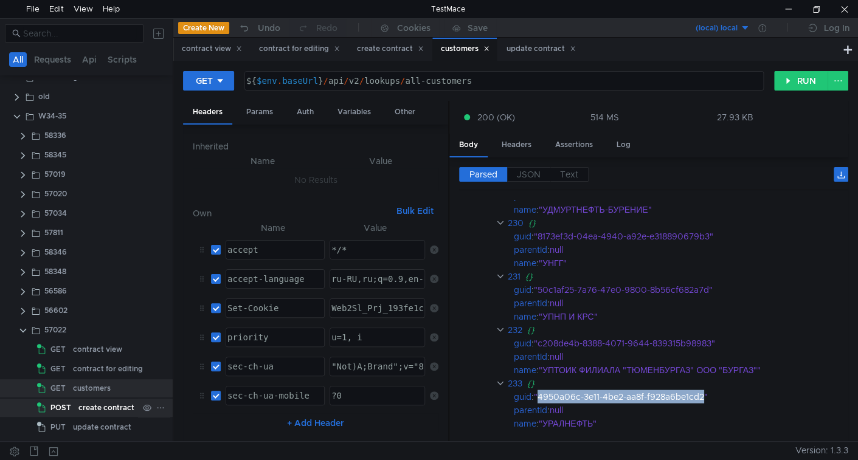
drag, startPoint x: 78, startPoint y: 424, endPoint x: 156, endPoint y: 408, distance: 78.8
click at [78, 424] on div "update contract" at bounding box center [102, 427] width 58 height 18
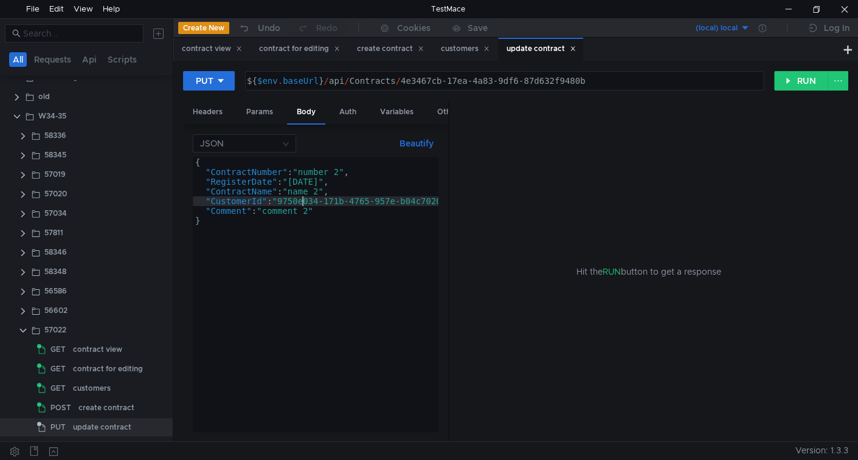
click at [302, 203] on div "{ "ContractNumber" : "number 2" , "RegisterDate" : "2022-02-03" , "ContractName…" at bounding box center [336, 302] width 286 height 289
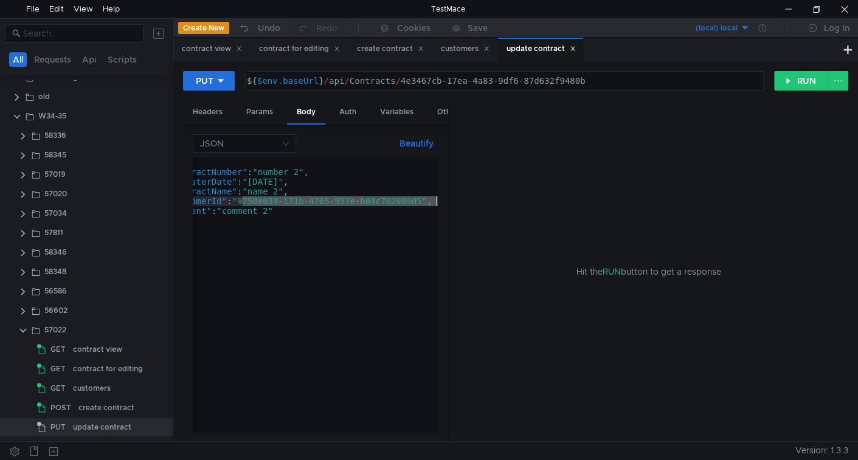
scroll to position [0, 40]
drag, startPoint x: 302, startPoint y: 203, endPoint x: 424, endPoint y: 203, distance: 121.6
click at [424, 203] on div "{ "ContractNumber" : "number 2" , "RegisterDate" : "2022-02-03" , "ContractName…" at bounding box center [296, 302] width 286 height 289
paste textarea "4950a06c-3e11-4be2-aa8f-f928a6be1cd2"
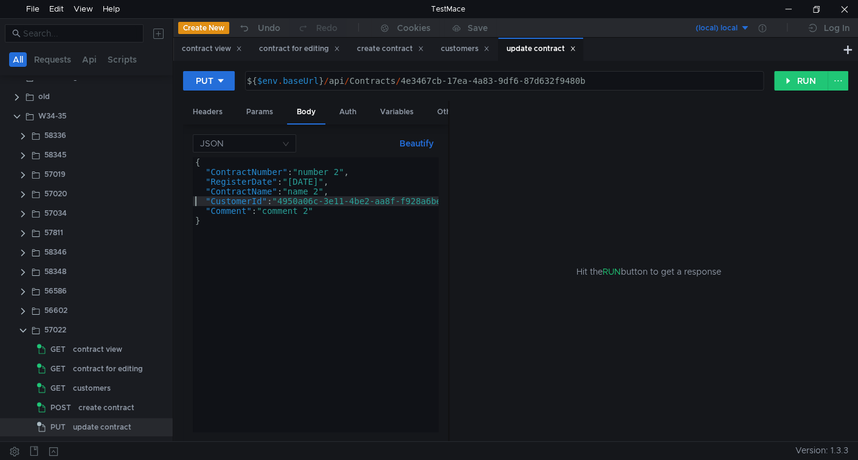
scroll to position [0, 0]
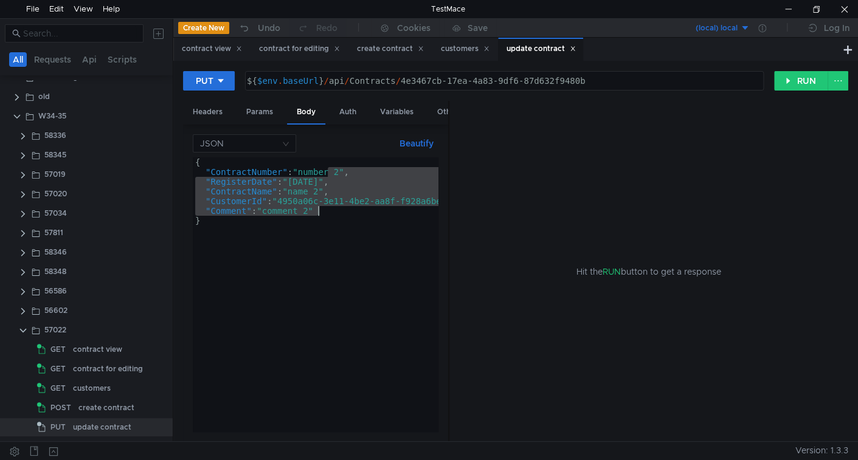
drag, startPoint x: 328, startPoint y: 170, endPoint x: 334, endPoint y: 208, distance: 38.2
click at [334, 208] on div "{ "ContractNumber" : "number 2" , "RegisterDate" : "2022-02-03" , "ContractName…" at bounding box center [336, 302] width 286 height 289
click at [337, 207] on div "{ // "ContractNumber": "number 2", // "RegisterDate": "2022-02-03", // "Contrac…" at bounding box center [316, 295] width 246 height 275
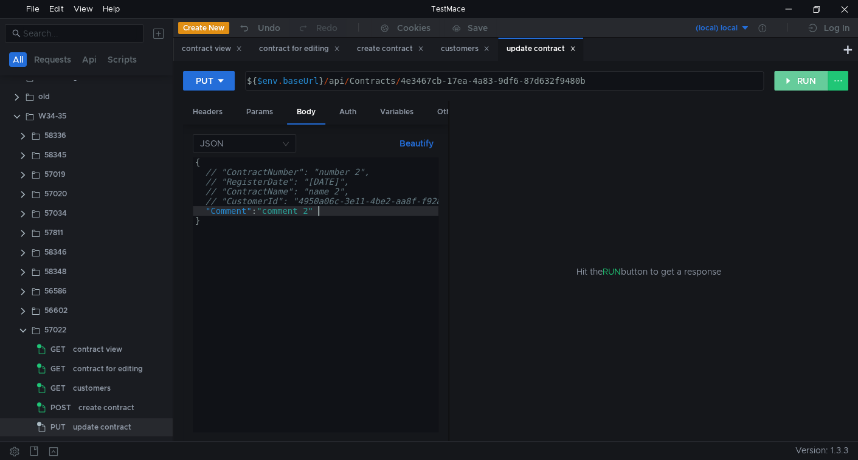
click at [790, 76] on button "RUN" at bounding box center [801, 80] width 54 height 19
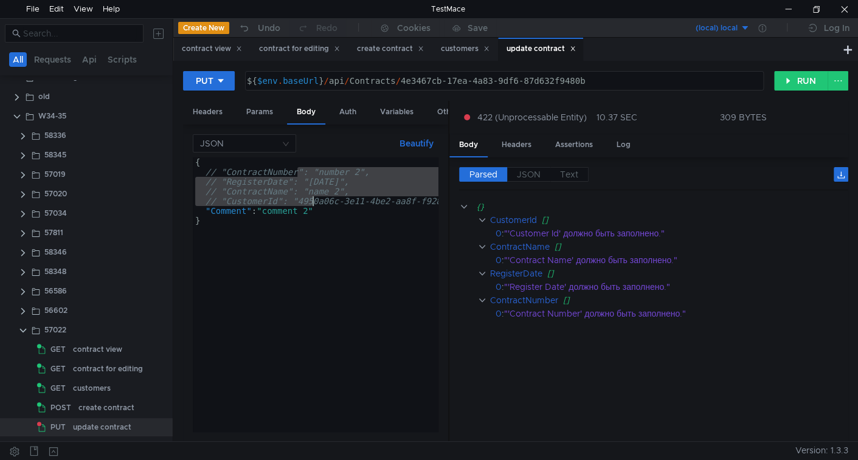
drag, startPoint x: 296, startPoint y: 171, endPoint x: 315, endPoint y: 201, distance: 35.3
click at [315, 201] on div "{ // "ContractNumber": "number 2", // "RegisterDate": "2022-02-03", // "Contrac…" at bounding box center [343, 302] width 301 height 289
type textarea ""ContractName": "name 2", "CustomerId": "4950a06c-3e11-4be2-aa8f-f928a6be1cd2","
click at [410, 79] on div "${ $env . baseUrl } / api / Contracts / 4e3467cb-17ea-4a83-9df6-87d632f9480b" at bounding box center [503, 90] width 518 height 29
click at [409, 83] on div "${ $env . baseUrl } / api / Contracts / 4e3467cb-17ea-4a83-9df6-87d632f9480b" at bounding box center [503, 90] width 518 height 29
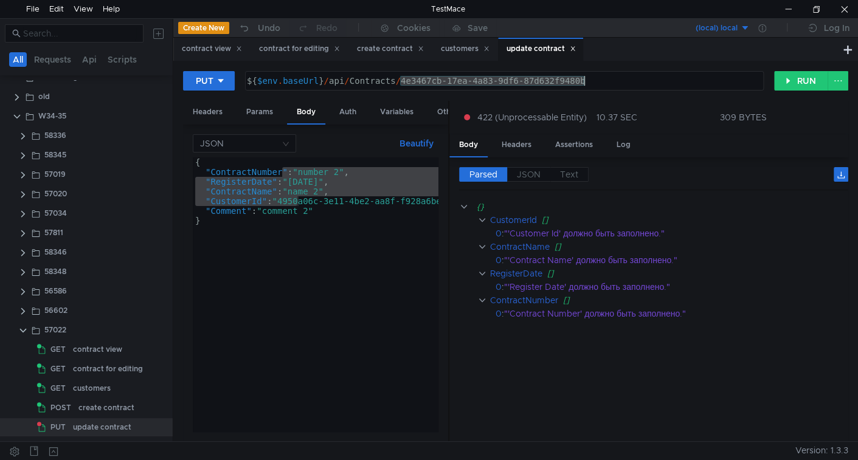
drag, startPoint x: 409, startPoint y: 83, endPoint x: 575, endPoint y: 68, distance: 166.8
click at [575, 68] on div "PUT ${$env.baseUrl}/api/Contracts/4e3467cb-17ea-4a83-9df6-87d632f9480b ${ $env …" at bounding box center [515, 251] width 685 height 381
click at [628, 82] on div "${ $env . baseUrl } / api / Contracts / 4e3467cb-17ea-4a83-9df6-87d632f9480b" at bounding box center [505, 81] width 518 height 18
click at [426, 83] on div "${ $env . baseUrl } / api / Contracts / 4e3467cb-17ea-4a83-9df6-87d632f9480b" at bounding box center [503, 90] width 518 height 29
drag, startPoint x: 426, startPoint y: 83, endPoint x: 556, endPoint y: 67, distance: 131.7
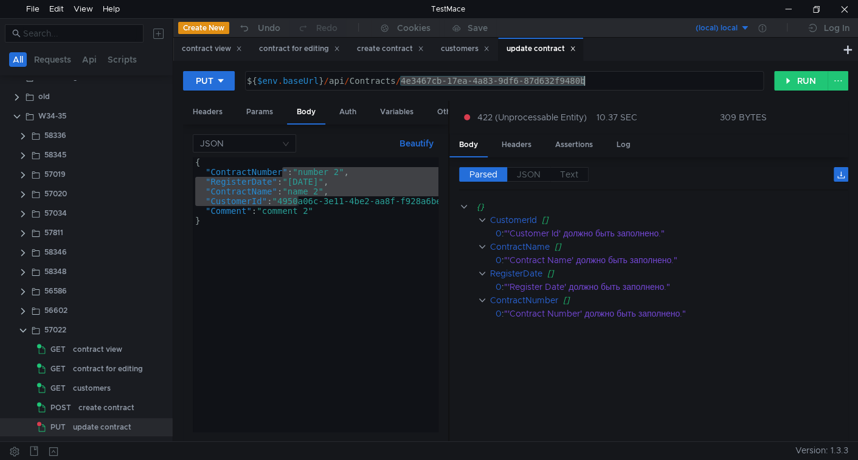
click at [556, 67] on div "PUT ${$env.baseUrl}/api/Contracts/4e3467cb-17ea-4a83-9df6-87d632f9480b ${ $env …" at bounding box center [515, 251] width 685 height 381
click at [419, 77] on div "${ $env . baseUrl } / api / Contracts / 4e3467cb-17ea-4a83-9df6-87d632f9480b" at bounding box center [505, 81] width 518 height 18
click at [404, 76] on div "${ $env . baseUrl } / api / Contracts / 4e3467cb-17ea-4a83-9df6-87d632f9480b" at bounding box center [503, 90] width 518 height 29
click at [597, 82] on div "${ $env . baseUrl } / api / Contracts / 4e3467cb-17ea-4a83-9df6-87d632f9480b" at bounding box center [503, 90] width 518 height 29
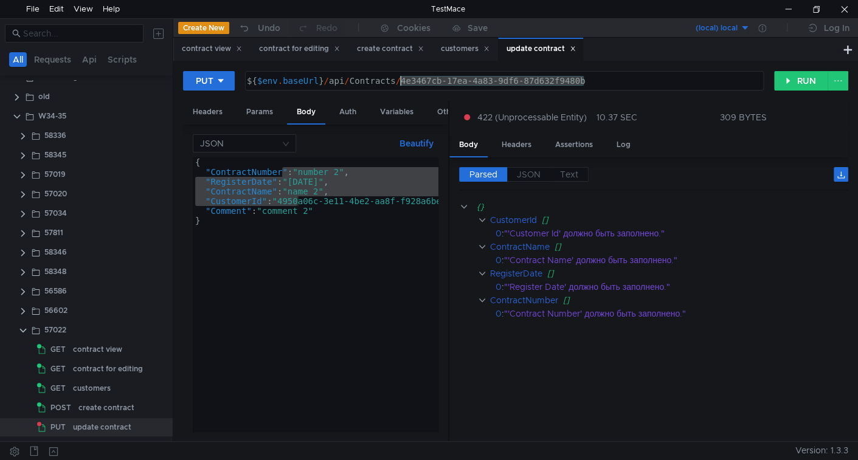
paste textarea "00000000-0000-0000-0000-000000000000"
click at [799, 81] on button "RUN" at bounding box center [801, 80] width 54 height 19
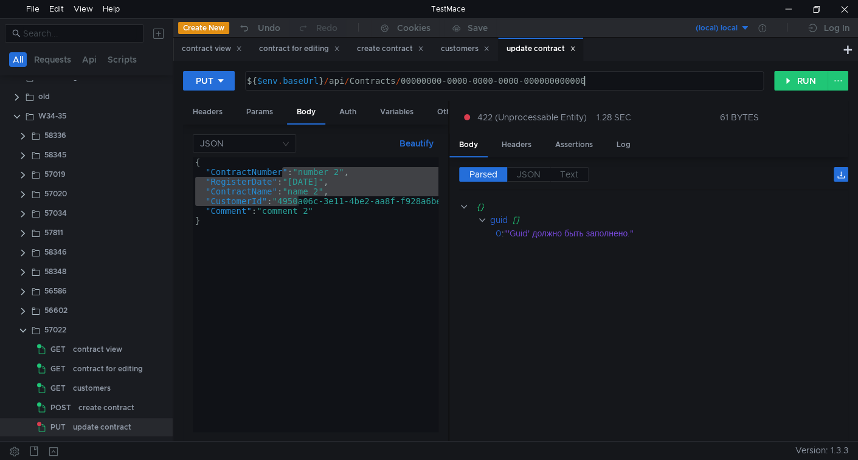
click at [611, 87] on div "${ $env . baseUrl } / api / Contracts / 00000000-0000-0000-0000-000000000000" at bounding box center [503, 90] width 518 height 29
type textarea "${$env.baseUrl}/api/Contracts/4e3467cb-17ea-4a83-9df6-87d632f9480b"
click at [97, 406] on div "create contract" at bounding box center [106, 408] width 56 height 18
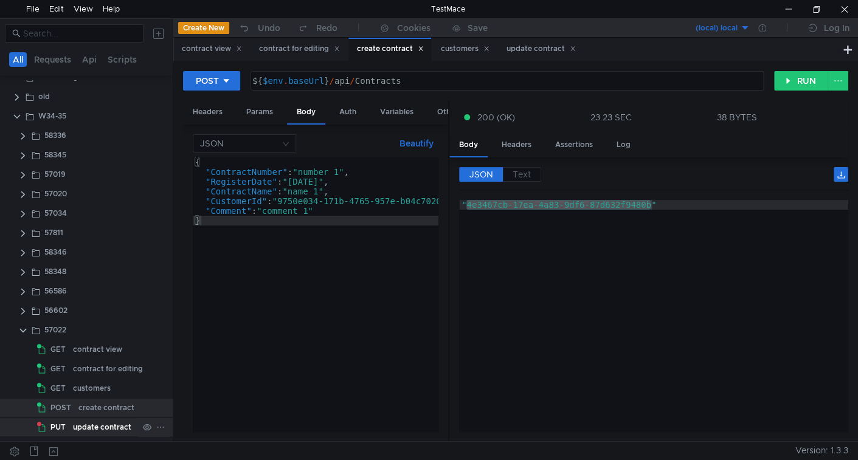
click at [86, 424] on div "update contract" at bounding box center [102, 427] width 58 height 18
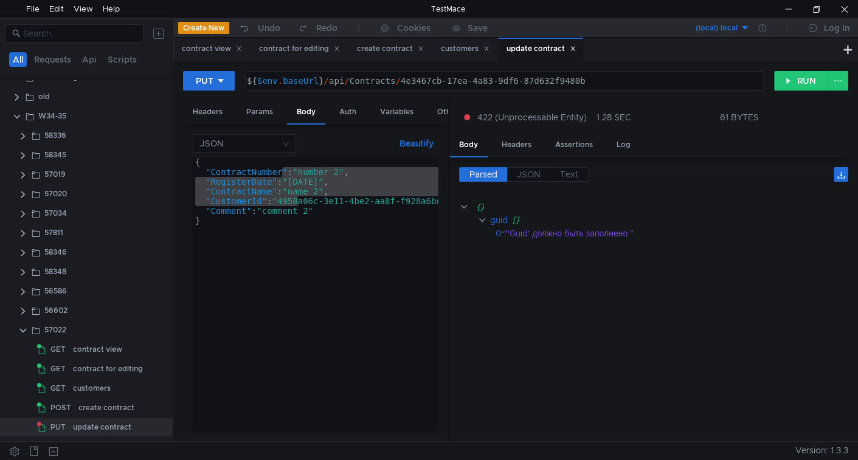
type textarea ""CustomerId": "4950a06c-3e11-4be2-aa8f-f928a6be1cd2","
click at [324, 206] on div "{ "ContractNumber" : "number 2" , "RegisterDate" : "2022-02-03" , "ContractName…" at bounding box center [336, 302] width 286 height 289
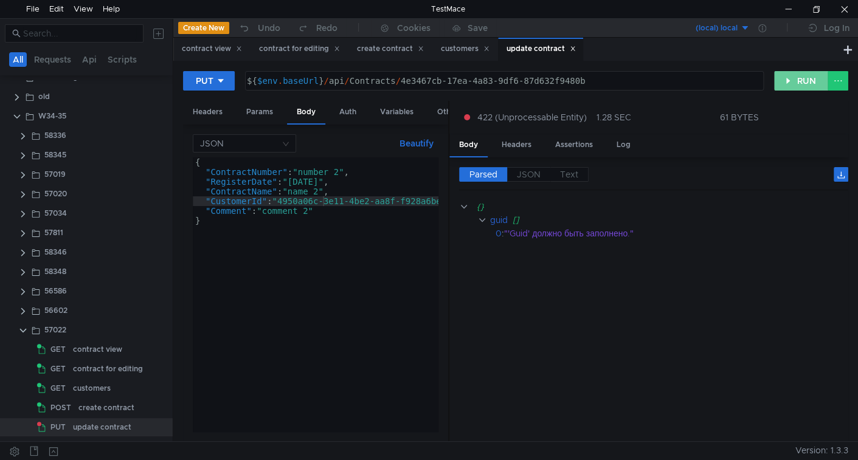
click at [795, 81] on button "RUN" at bounding box center [801, 80] width 54 height 19
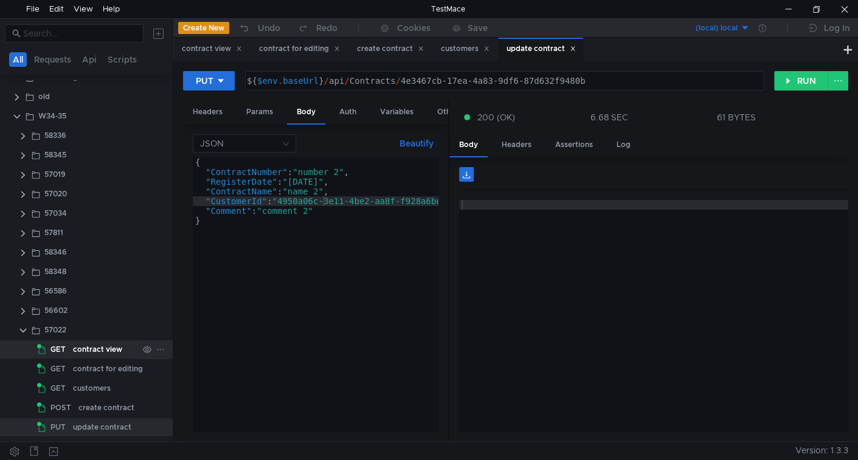
click at [111, 352] on div "contract view" at bounding box center [97, 350] width 49 height 18
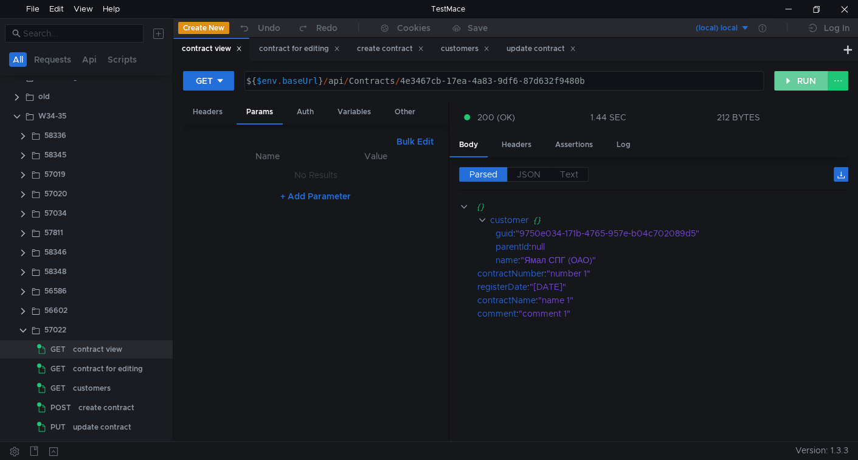
drag, startPoint x: 790, startPoint y: 80, endPoint x: 784, endPoint y: 105, distance: 25.7
click at [791, 80] on button "RUN" at bounding box center [801, 80] width 54 height 19
click at [790, 4] on div at bounding box center [788, 9] width 28 height 18
click at [100, 426] on div "update contract" at bounding box center [102, 427] width 58 height 18
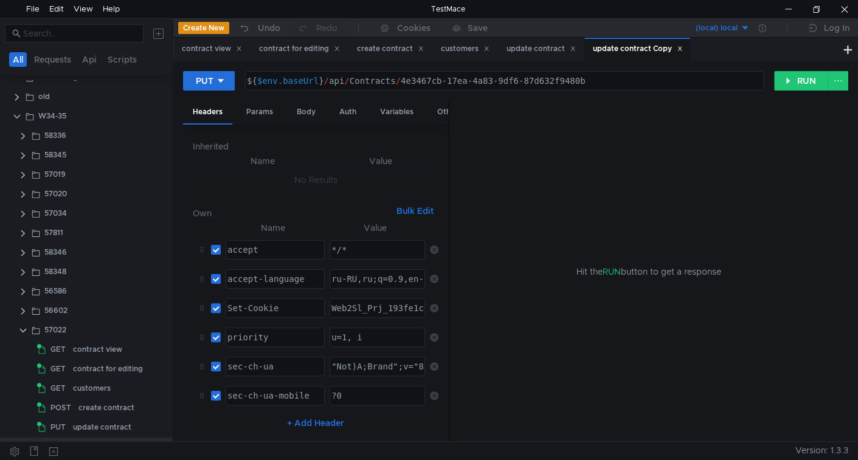
scroll to position [72, 0]
click at [113, 424] on div "update contract Copy" at bounding box center [112, 427] width 79 height 18
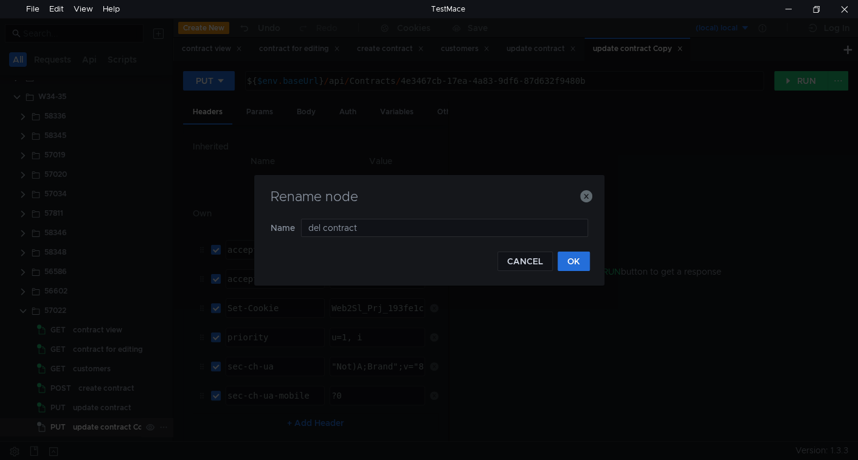
type input "dele contract"
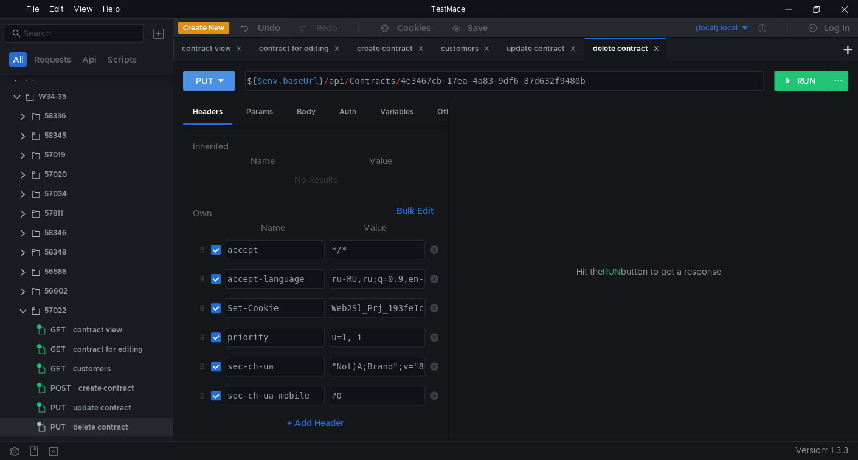
click at [224, 87] on div at bounding box center [220, 80] width 9 height 13
click at [209, 164] on li "DELETE" at bounding box center [209, 164] width 53 height 19
click at [784, 80] on button "RUN" at bounding box center [801, 80] width 54 height 19
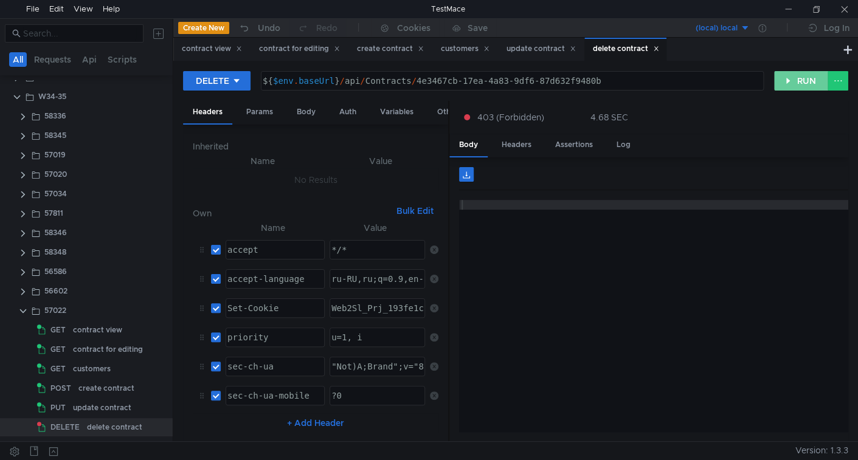
drag, startPoint x: 789, startPoint y: 80, endPoint x: 446, endPoint y: 18, distance: 349.0
click at [790, 80] on button "RUN" at bounding box center [801, 80] width 54 height 19
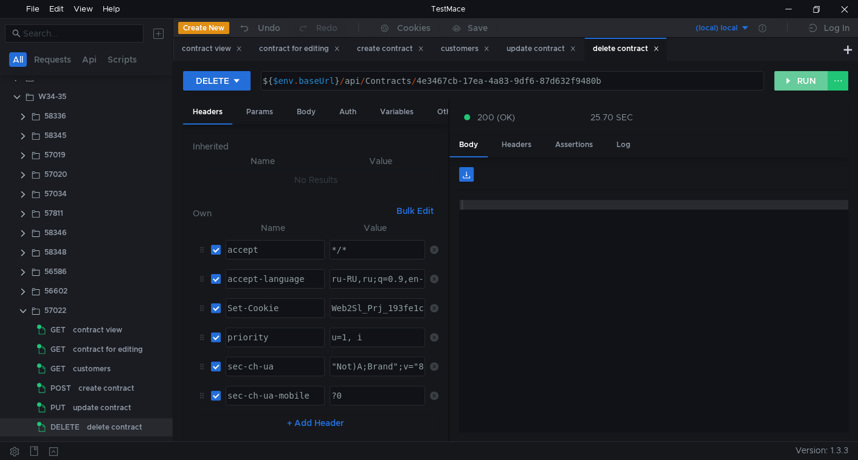
click at [794, 83] on button "RUN" at bounding box center [801, 80] width 54 height 19
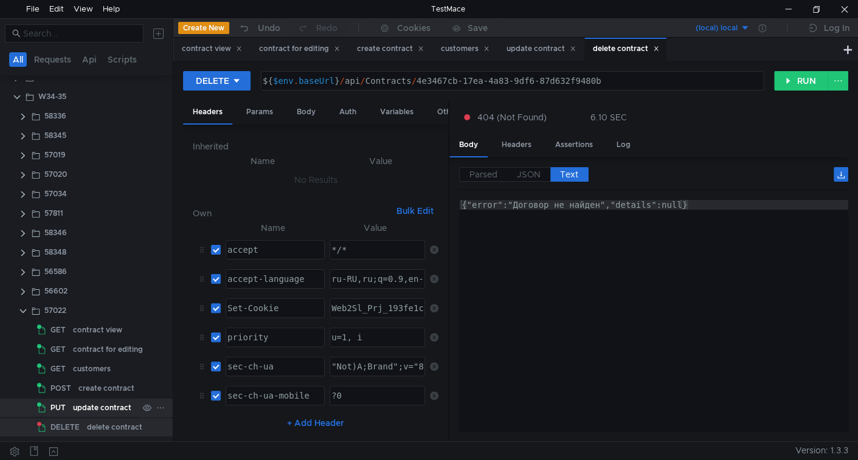
click at [86, 403] on div "update contract" at bounding box center [102, 408] width 58 height 18
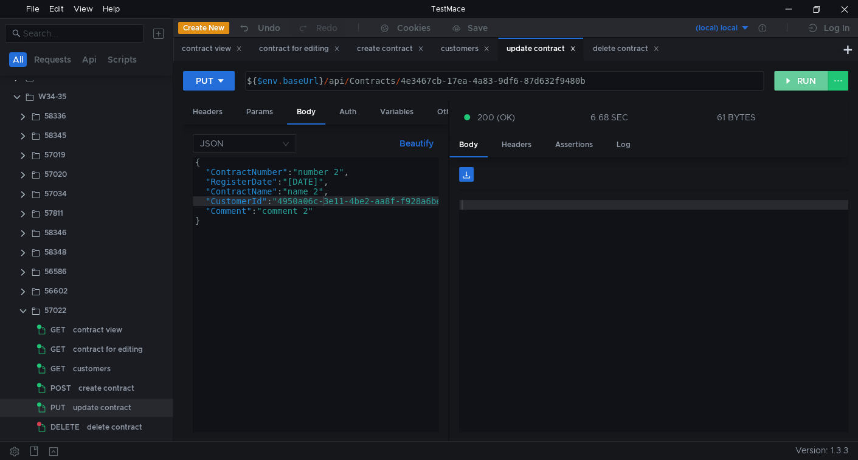
click at [809, 82] on button "RUN" at bounding box center [801, 80] width 54 height 19
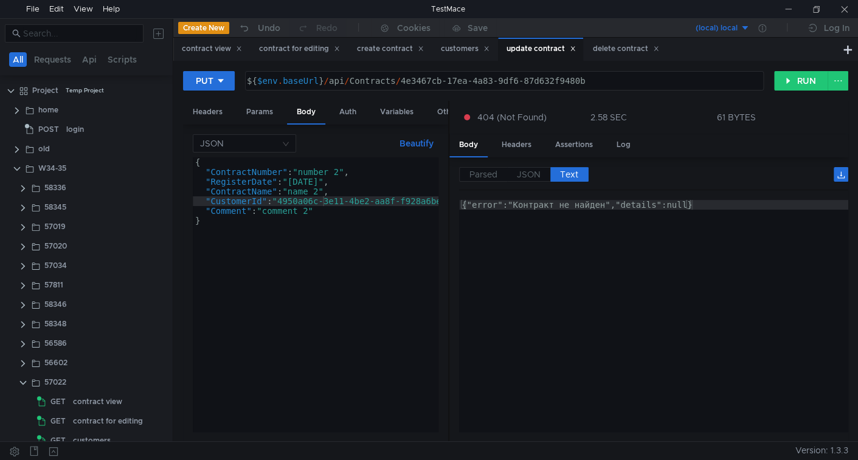
scroll to position [72, 0]
